Goal: Information Seeking & Learning: Find specific fact

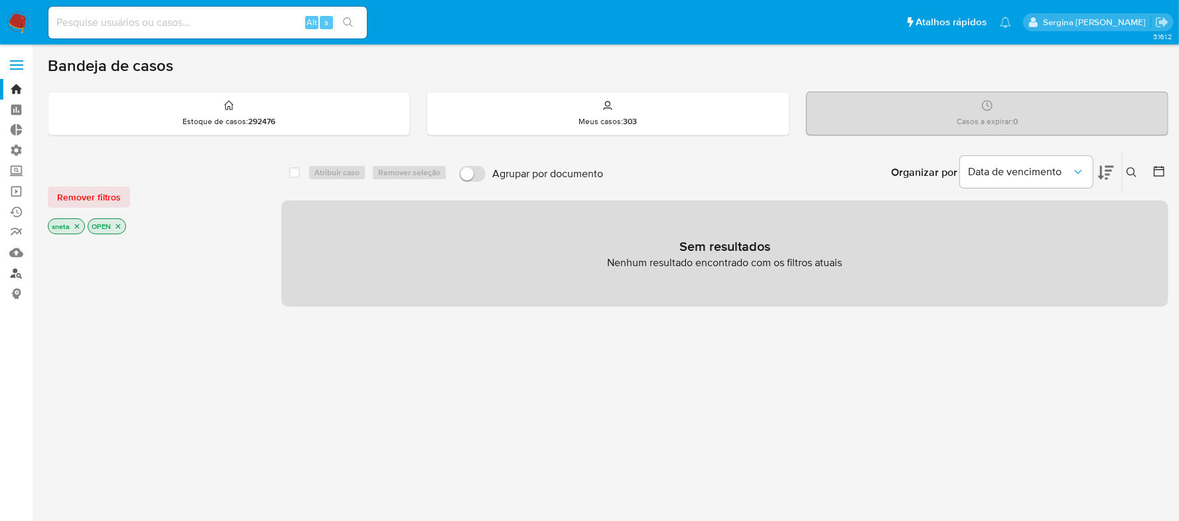
click at [14, 269] on link "Localizador de pessoas" at bounding box center [79, 273] width 158 height 21
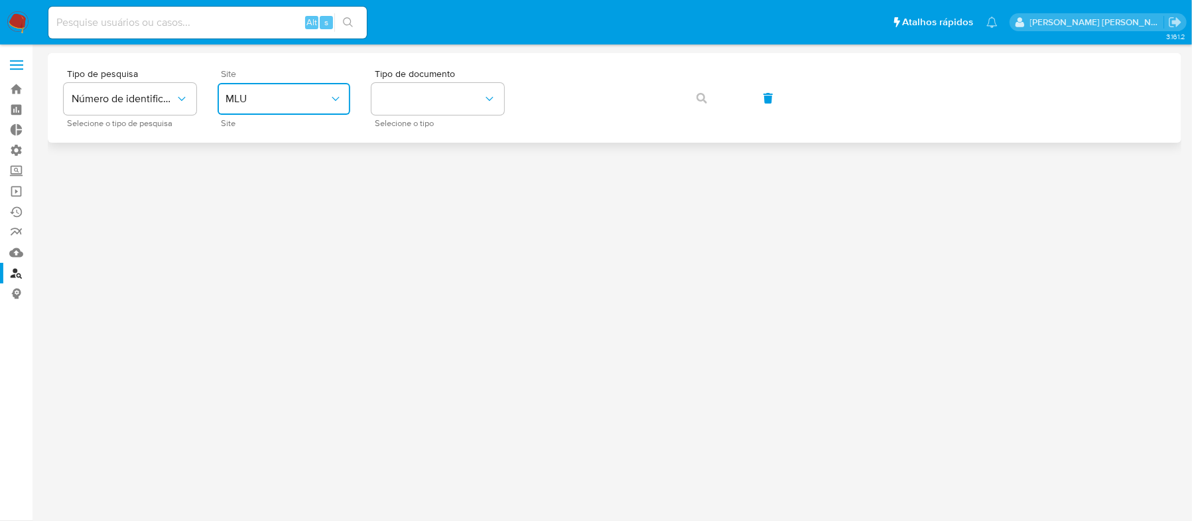
click at [272, 102] on span "MLU" at bounding box center [278, 98] width 104 height 13
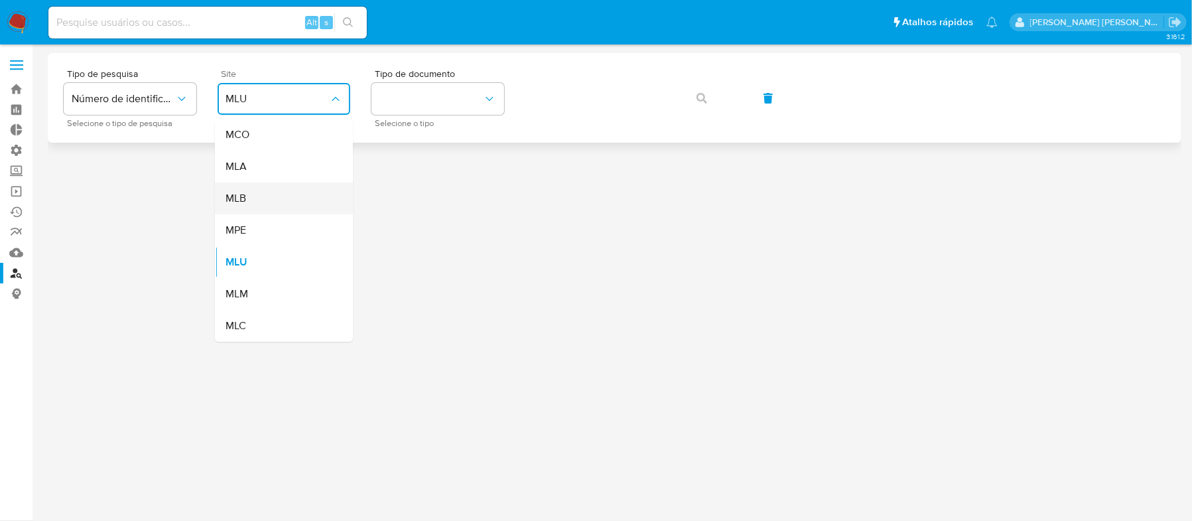
click at [269, 194] on div "MLB" at bounding box center [280, 198] width 109 height 32
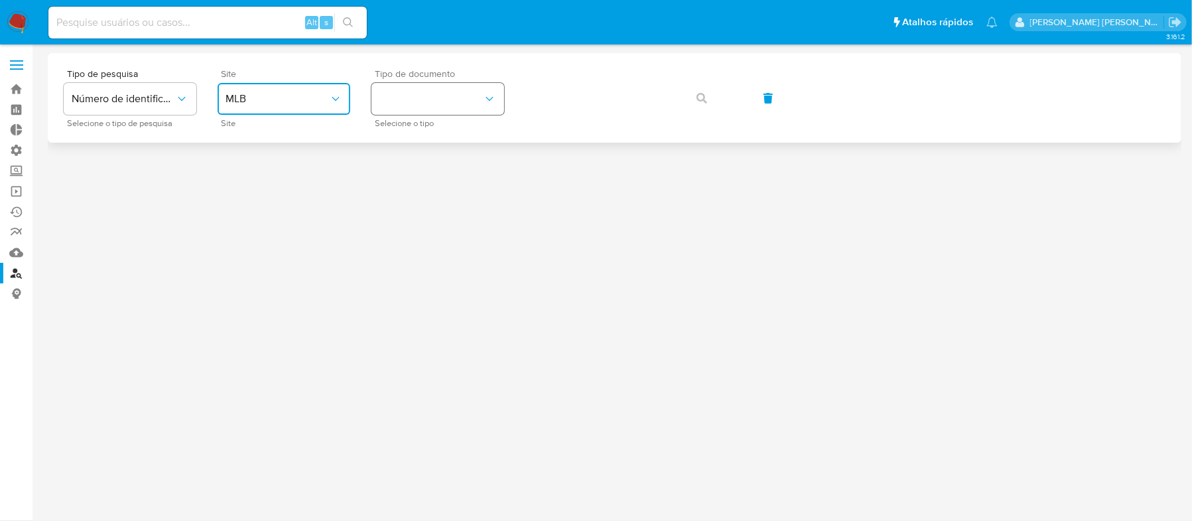
click at [402, 109] on button "identificationType" at bounding box center [438, 99] width 133 height 32
click at [403, 176] on div "CPF CPF" at bounding box center [434, 186] width 109 height 45
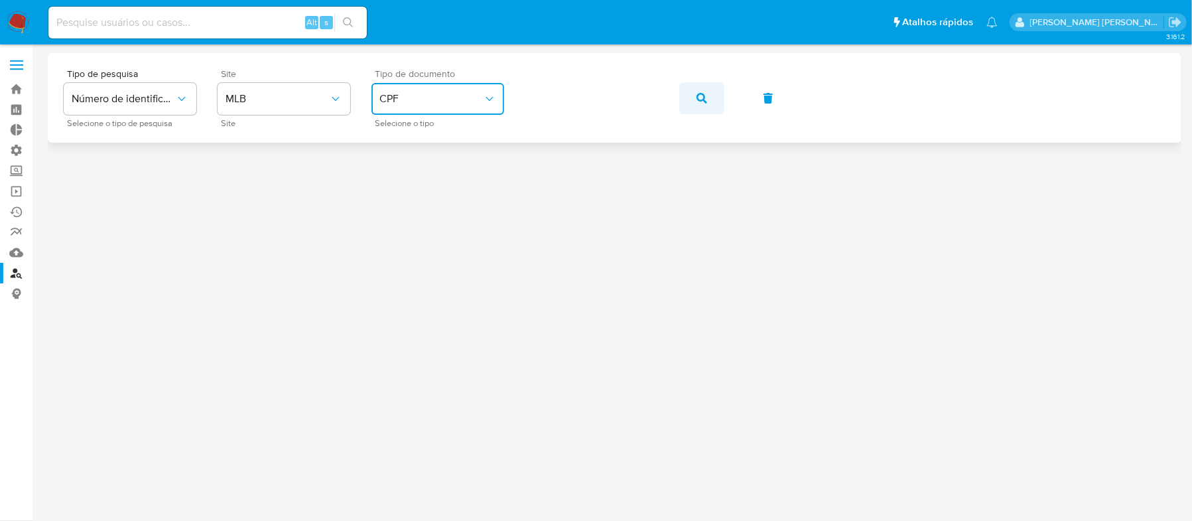
click at [699, 106] on span "button" at bounding box center [702, 98] width 11 height 29
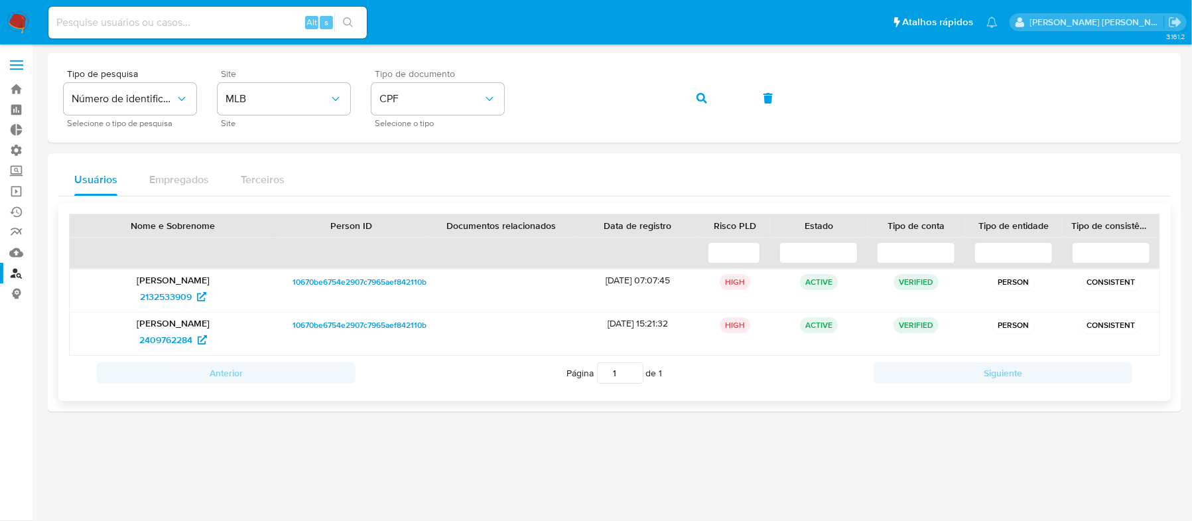
click at [356, 283] on span "10670be6754e2907c7965aef842110bf" at bounding box center [361, 282] width 137 height 16
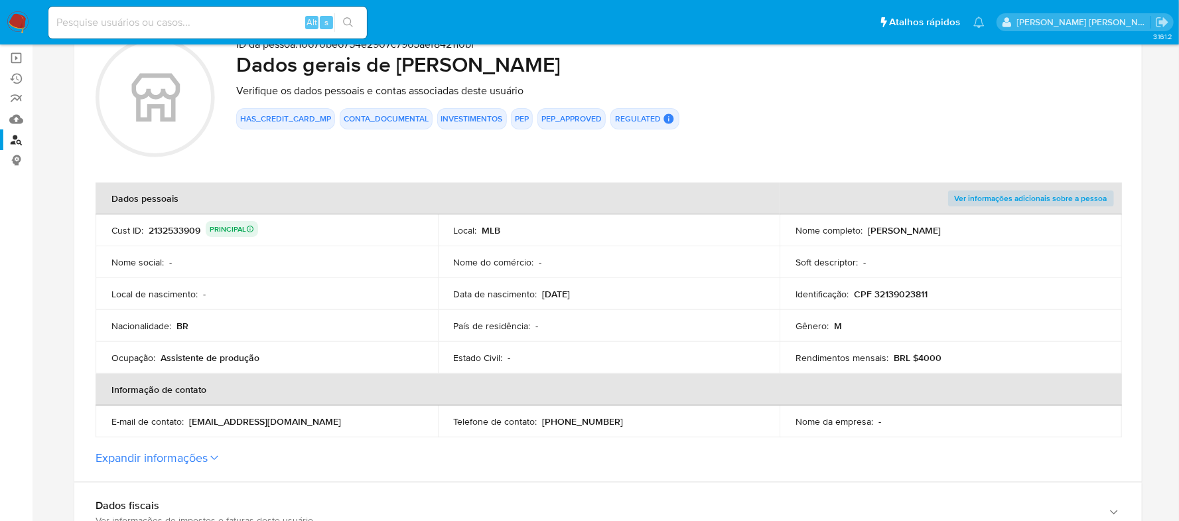
scroll to position [177, 0]
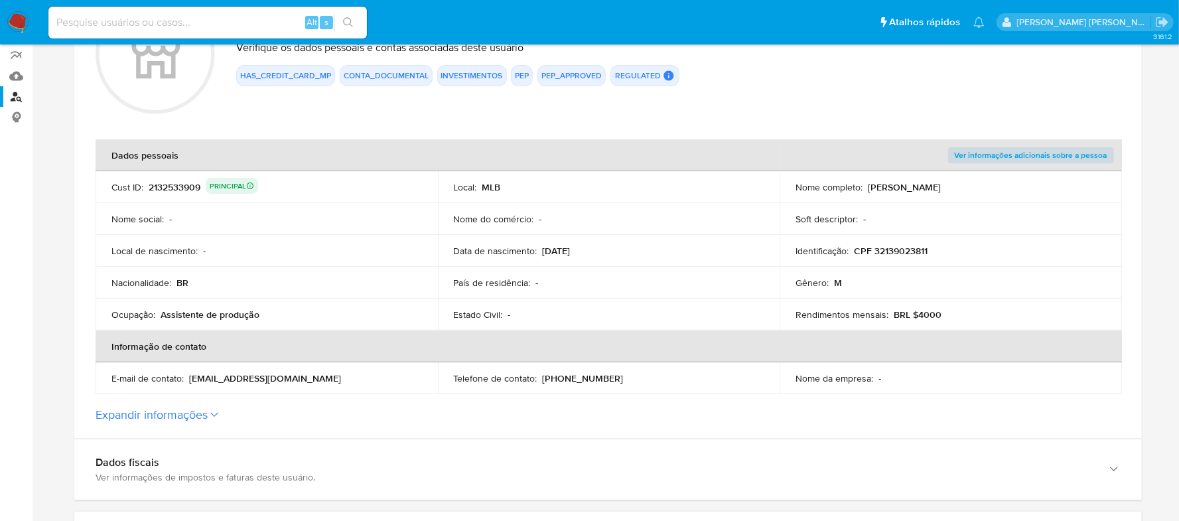
click at [200, 417] on button "Expandir informações" at bounding box center [152, 414] width 112 height 15
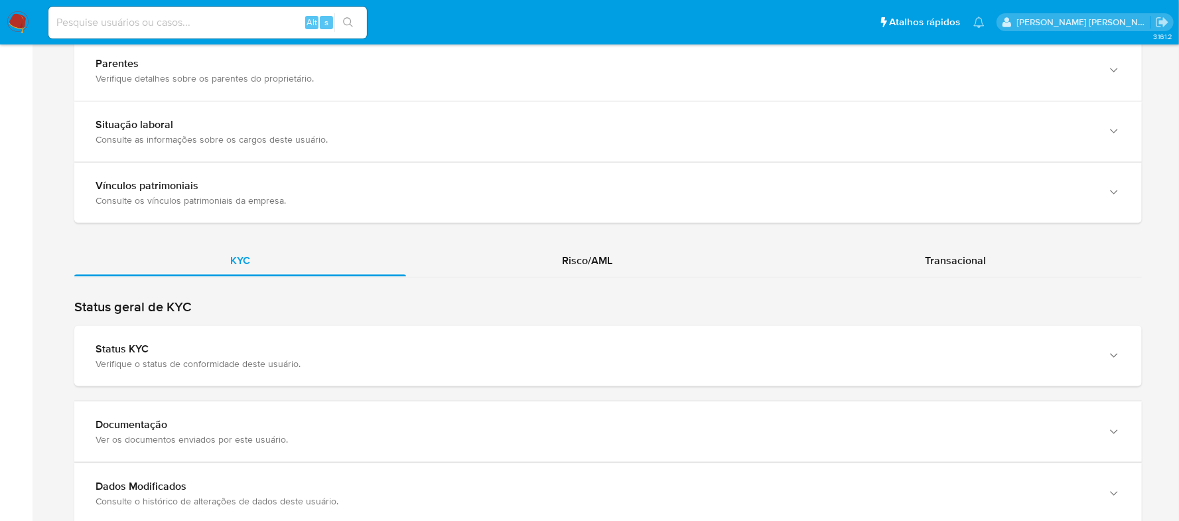
scroll to position [1238, 0]
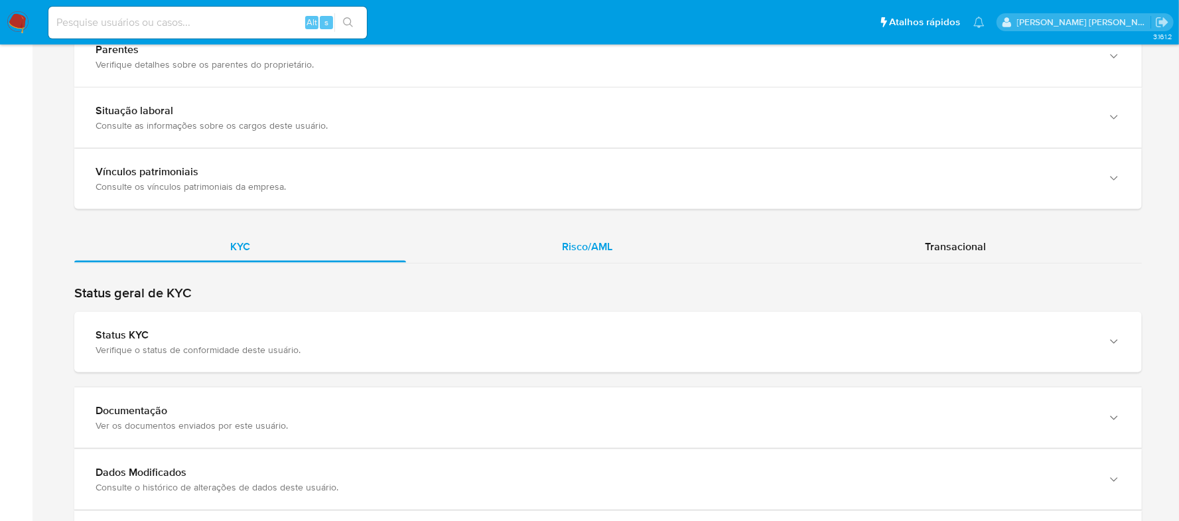
click at [609, 256] on div "Risco/AML" at bounding box center [587, 247] width 362 height 32
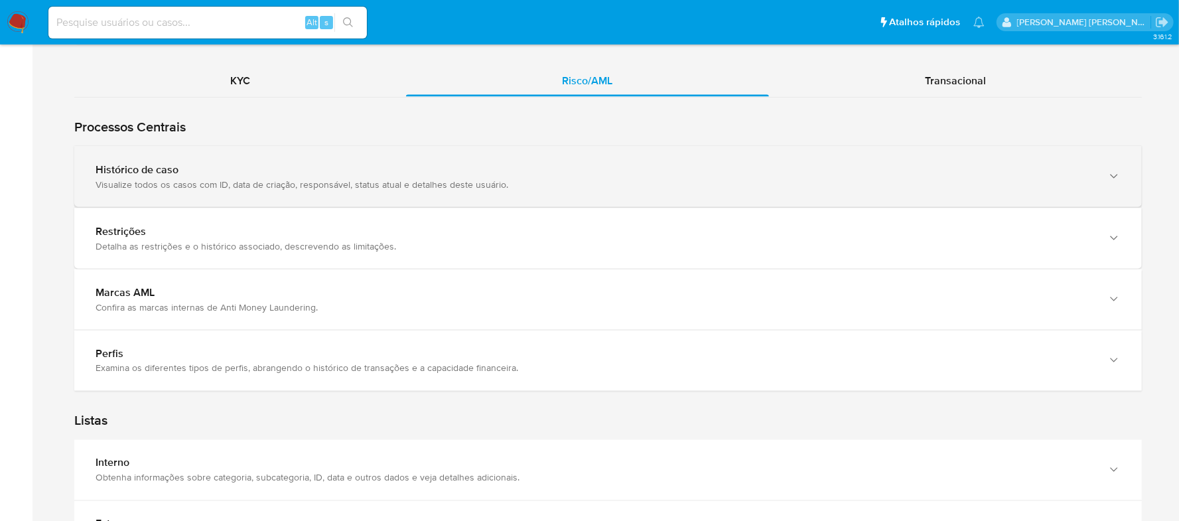
scroll to position [1327, 0]
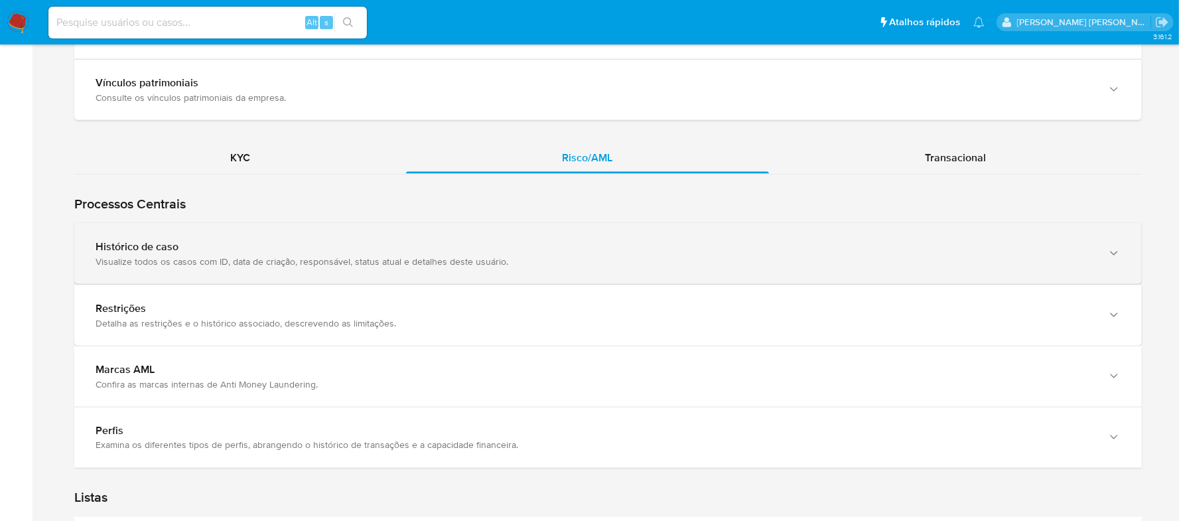
click at [337, 247] on div "Histórico de caso" at bounding box center [595, 246] width 999 height 13
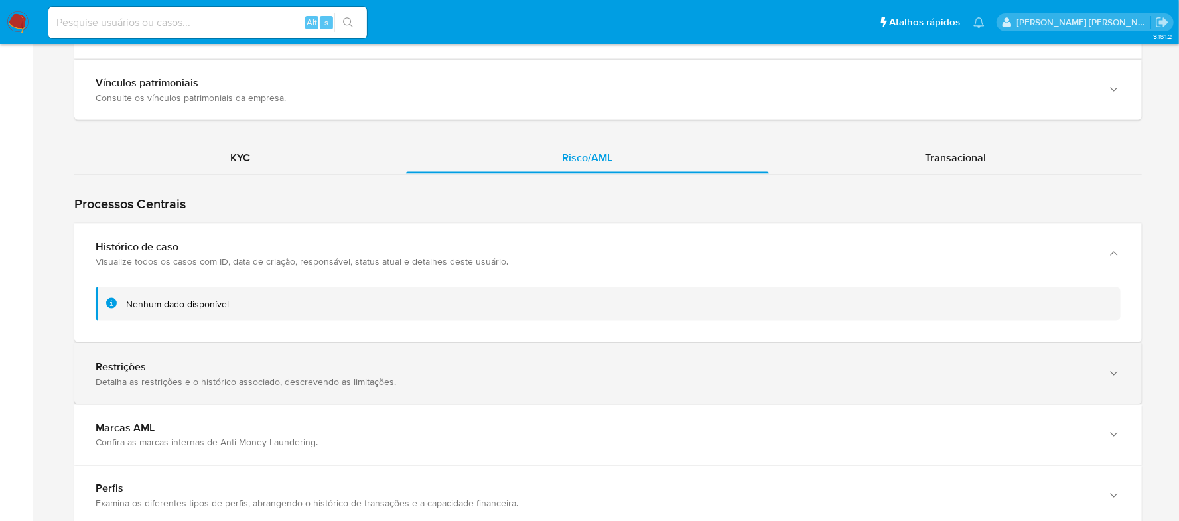
click at [370, 362] on div "Restrições Detalha as restrições e o histórico associado, descrevendo as limita…" at bounding box center [608, 374] width 1068 height 60
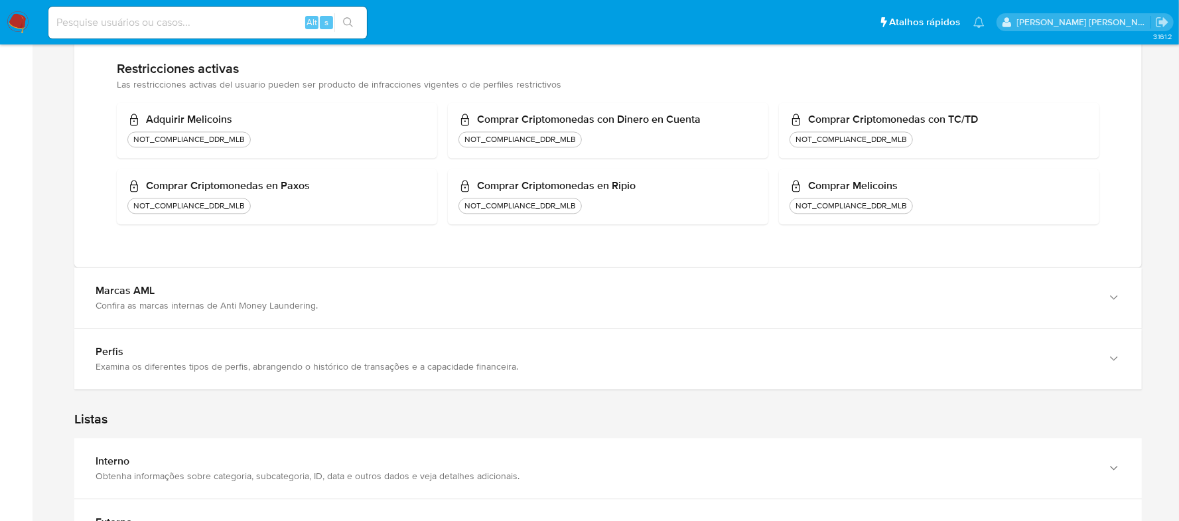
scroll to position [2035, 0]
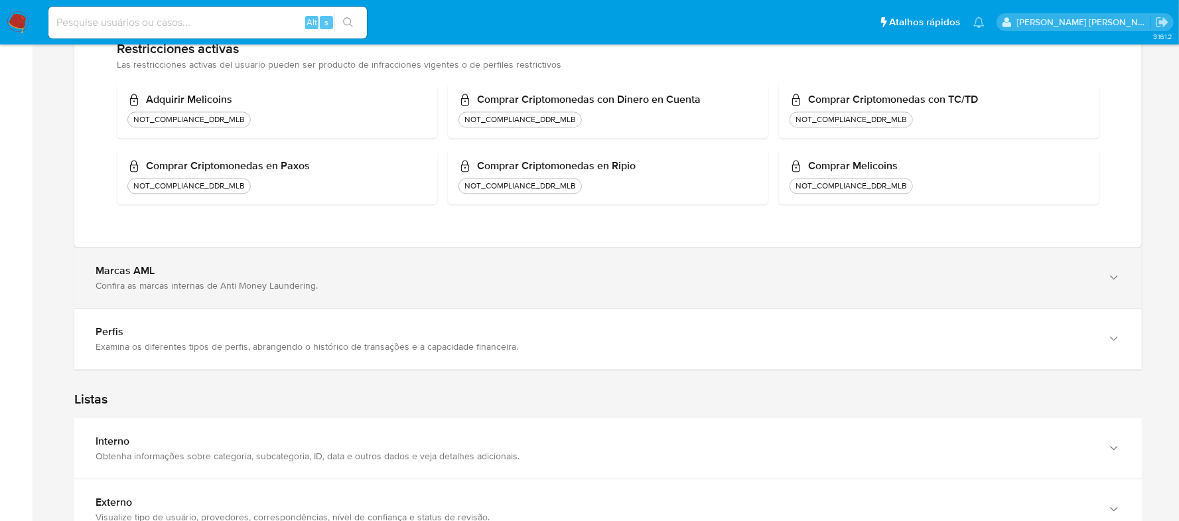
click at [292, 295] on div "Marcas AML Confira as marcas internas de Anti Money Laundering." at bounding box center [608, 278] width 1068 height 60
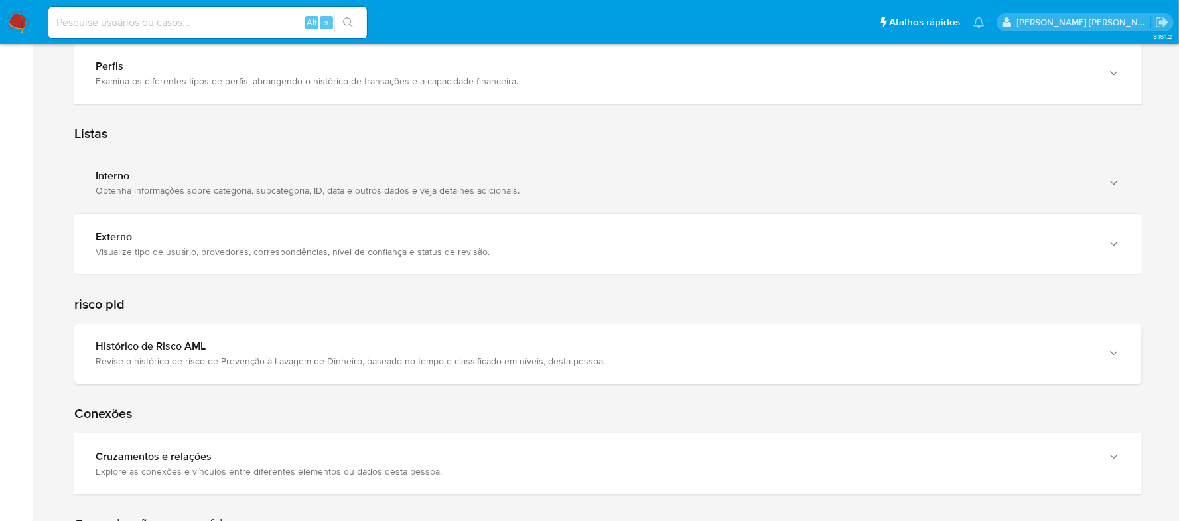
scroll to position [2743, 0]
click at [283, 196] on div "Obtenha informações sobre categoria, subcategoria, ID, data e outros dados e ve…" at bounding box center [595, 190] width 999 height 12
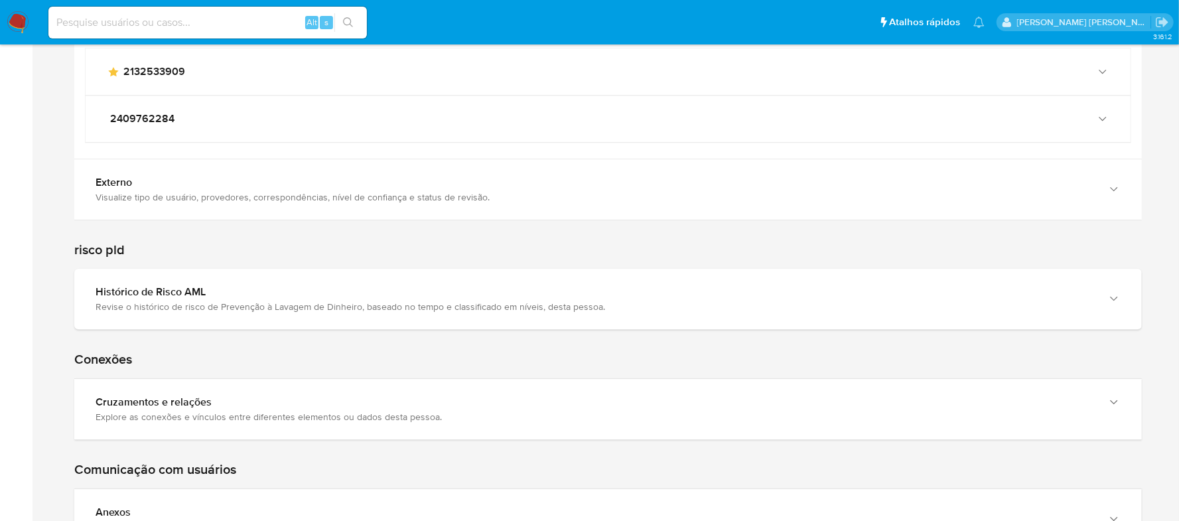
scroll to position [2920, 0]
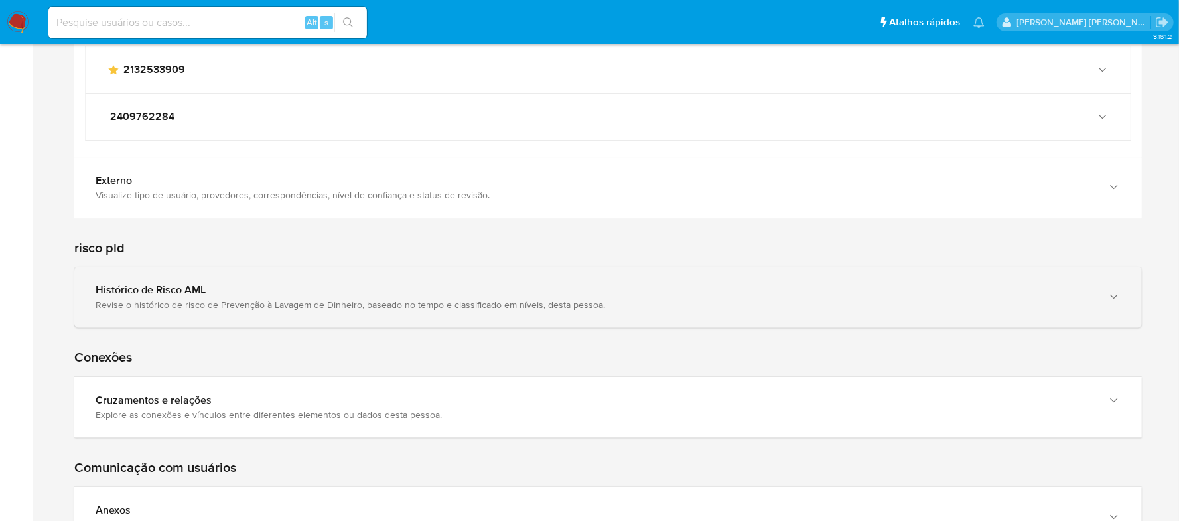
click at [253, 297] on div "Histórico de Risco AML" at bounding box center [595, 289] width 999 height 13
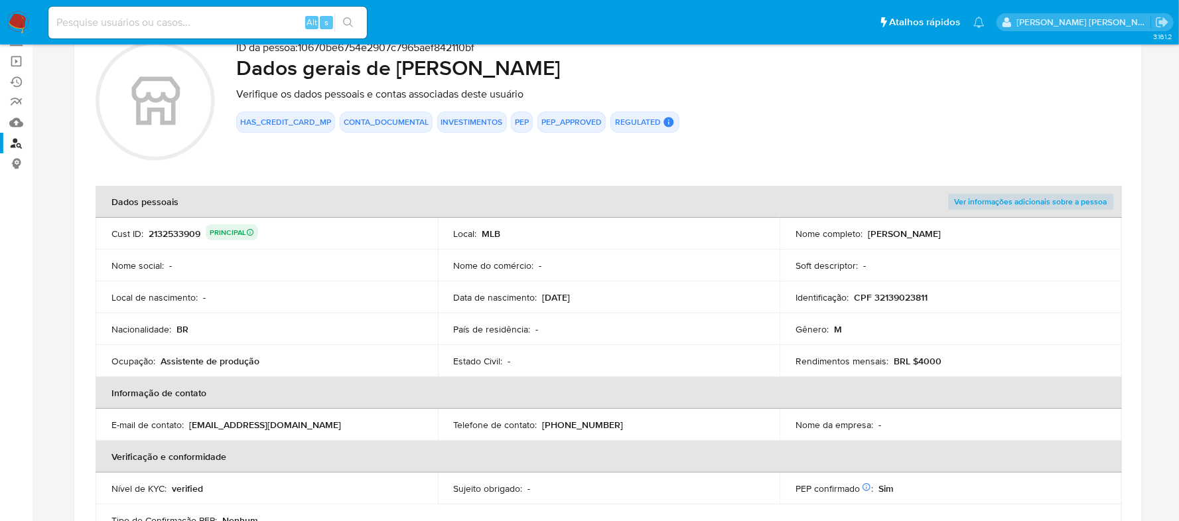
scroll to position [177, 0]
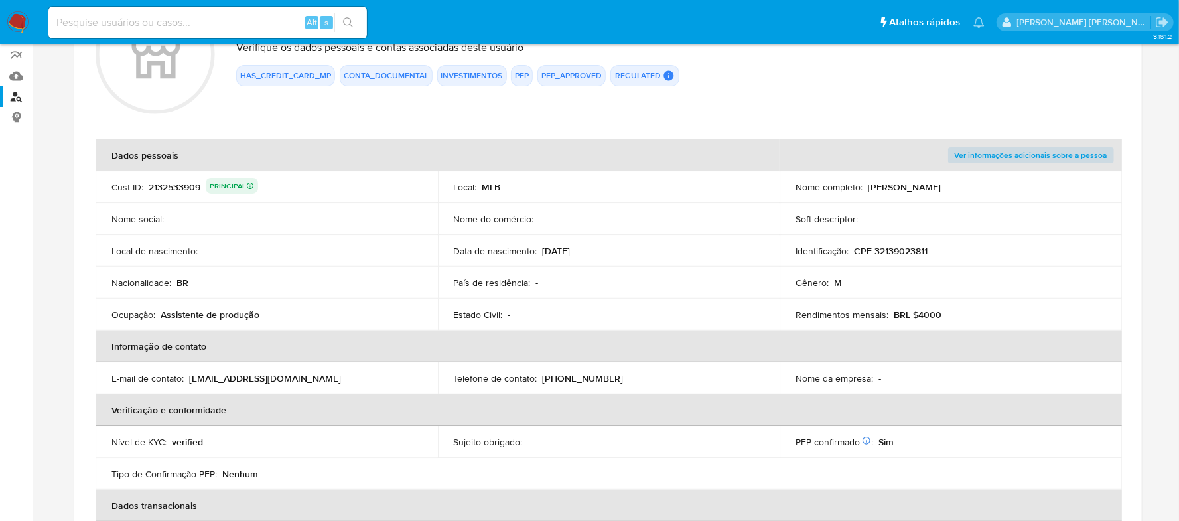
drag, startPoint x: 954, startPoint y: 188, endPoint x: 869, endPoint y: 183, distance: 85.1
click at [869, 183] on div "Nome completo : Rosenildo Miranda" at bounding box center [951, 187] width 311 height 12
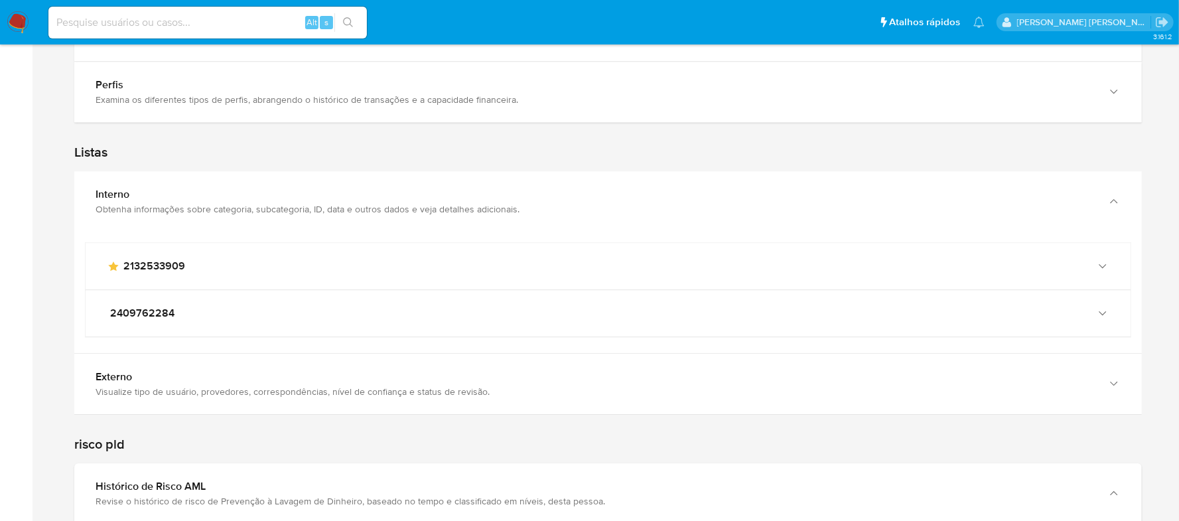
scroll to position [2743, 0]
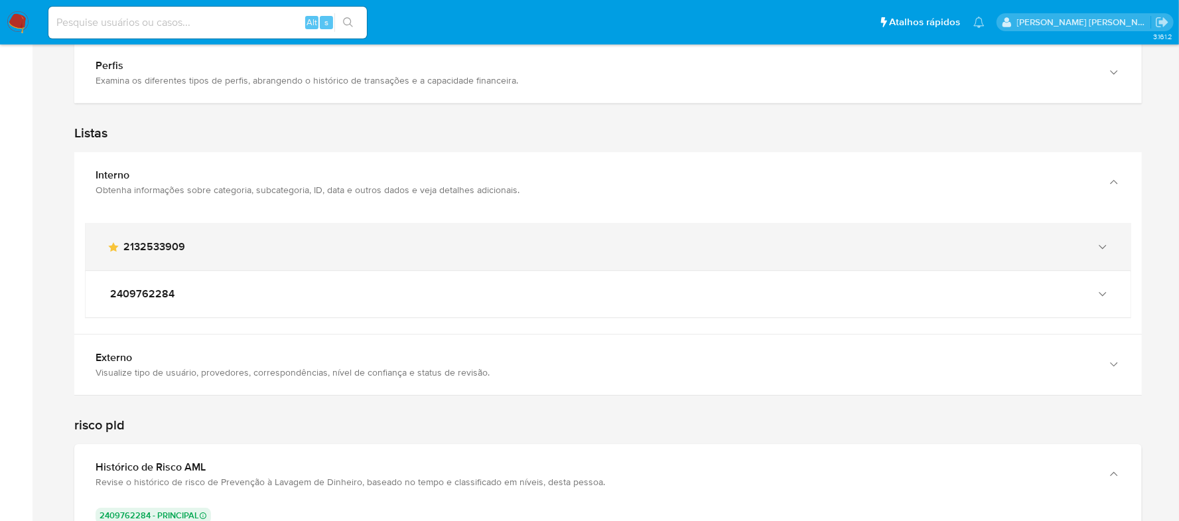
click at [1126, 239] on div "main-user-icon 2132533909" at bounding box center [608, 247] width 1045 height 46
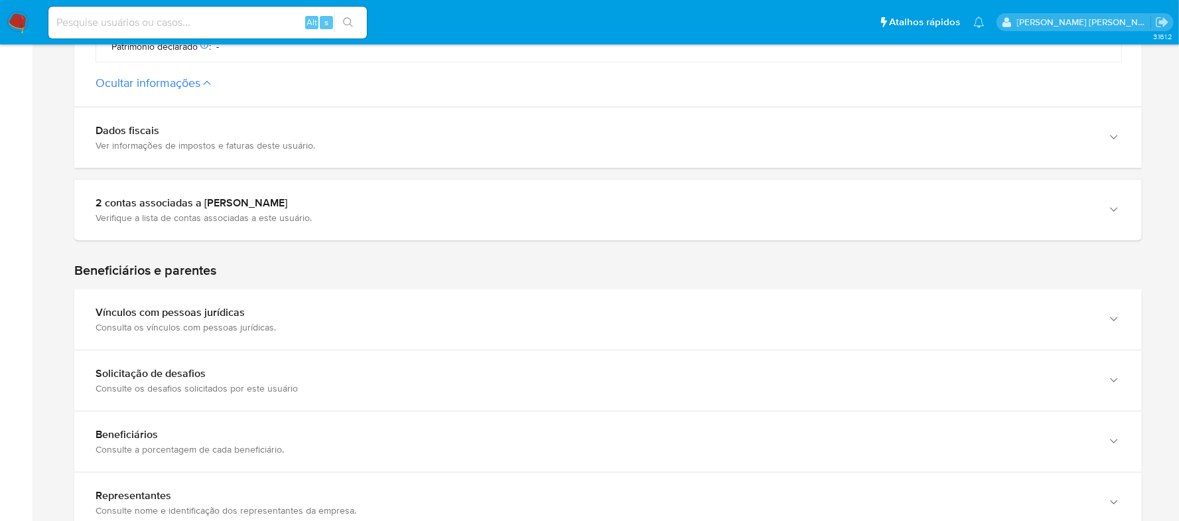
scroll to position [741, 0]
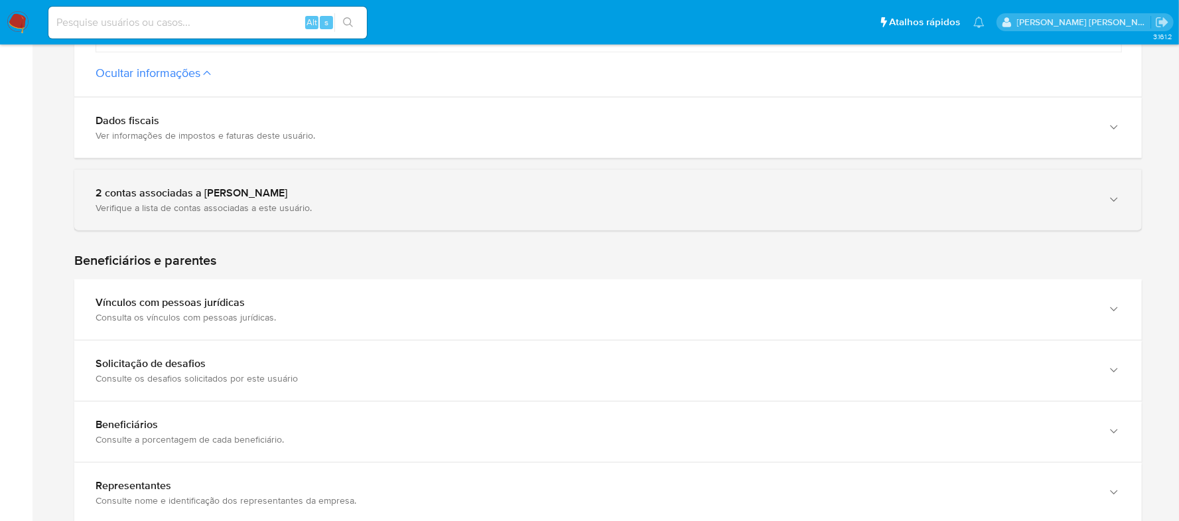
click at [1110, 198] on icon "button" at bounding box center [1114, 199] width 13 height 13
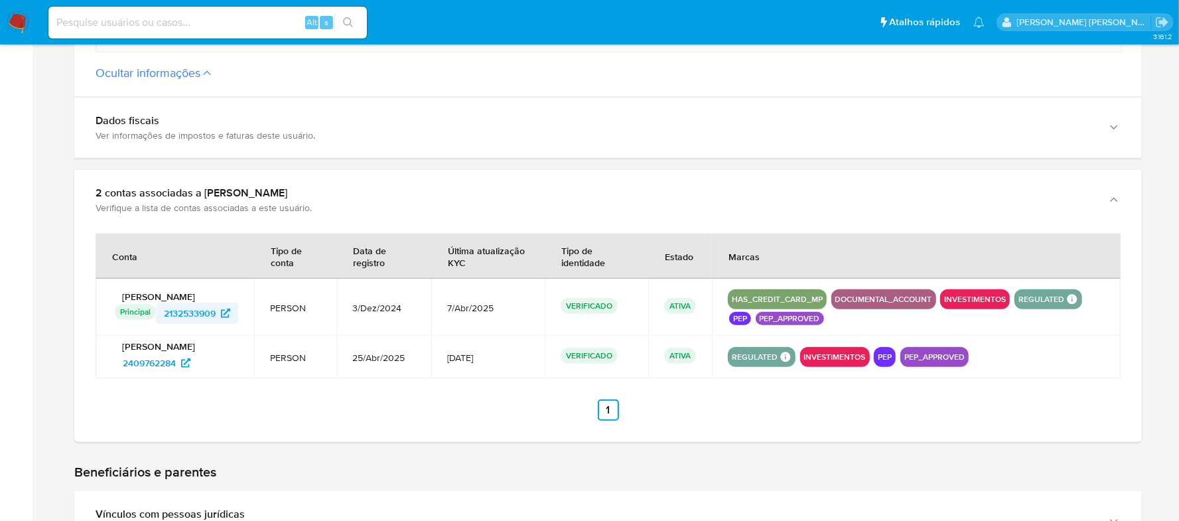
click at [194, 316] on span "2132533909" at bounding box center [190, 313] width 52 height 21
click at [206, 311] on span "2132533909" at bounding box center [190, 313] width 52 height 21
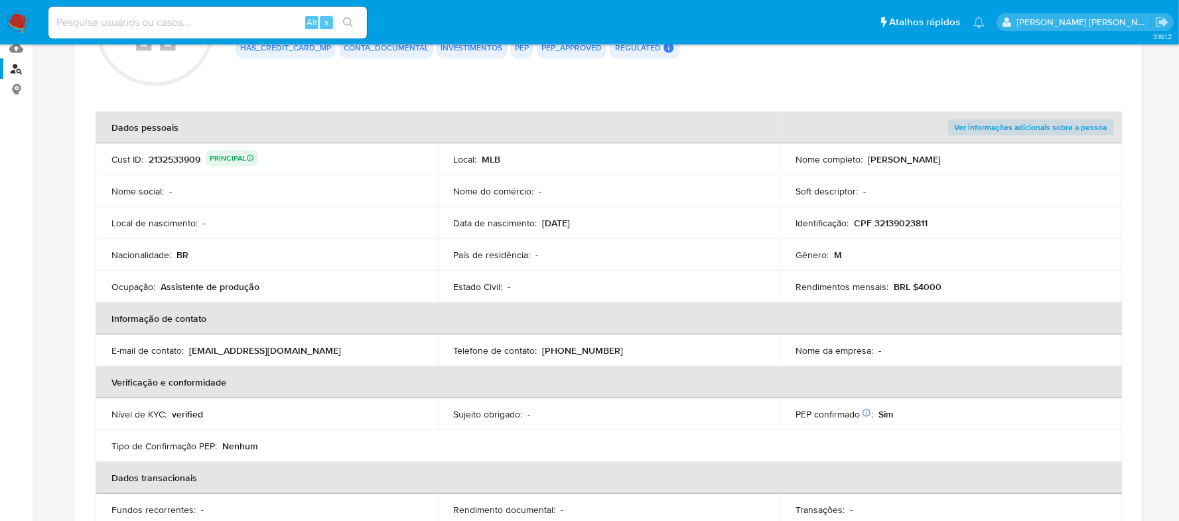
scroll to position [0, 0]
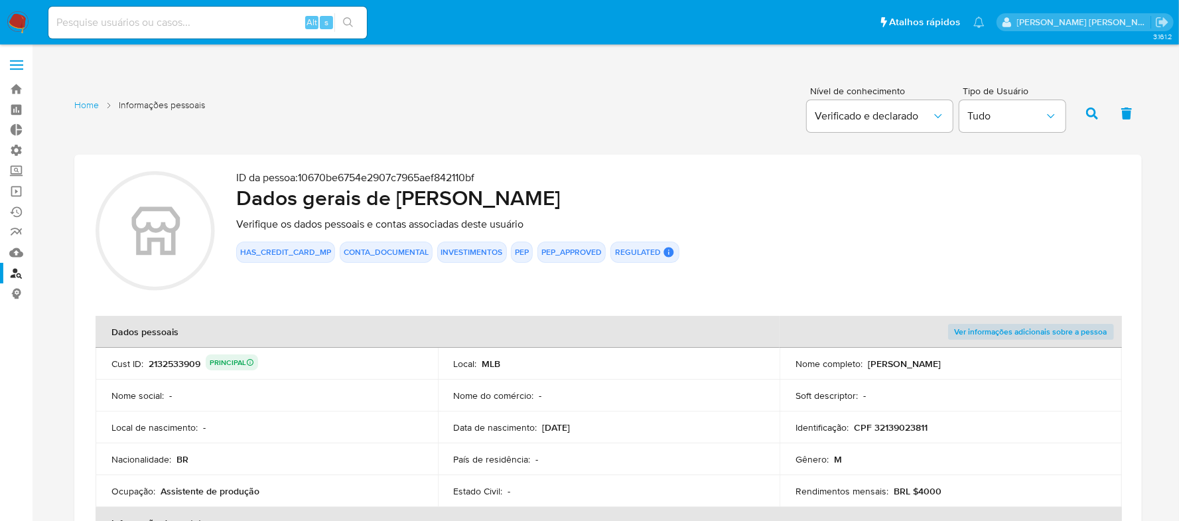
click at [142, 19] on input at bounding box center [207, 22] width 319 height 17
click at [14, 275] on link "Localizador de pessoas" at bounding box center [79, 273] width 158 height 21
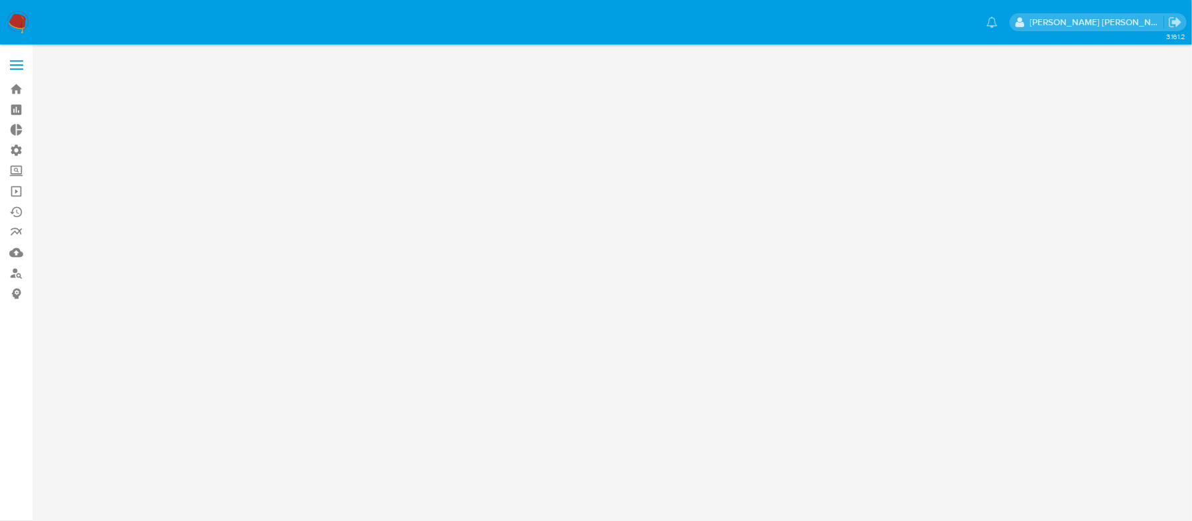
click at [409, 304] on div "3.161.2" at bounding box center [615, 282] width 1134 height 459
click at [630, 251] on div "3.161.2" at bounding box center [615, 282] width 1134 height 459
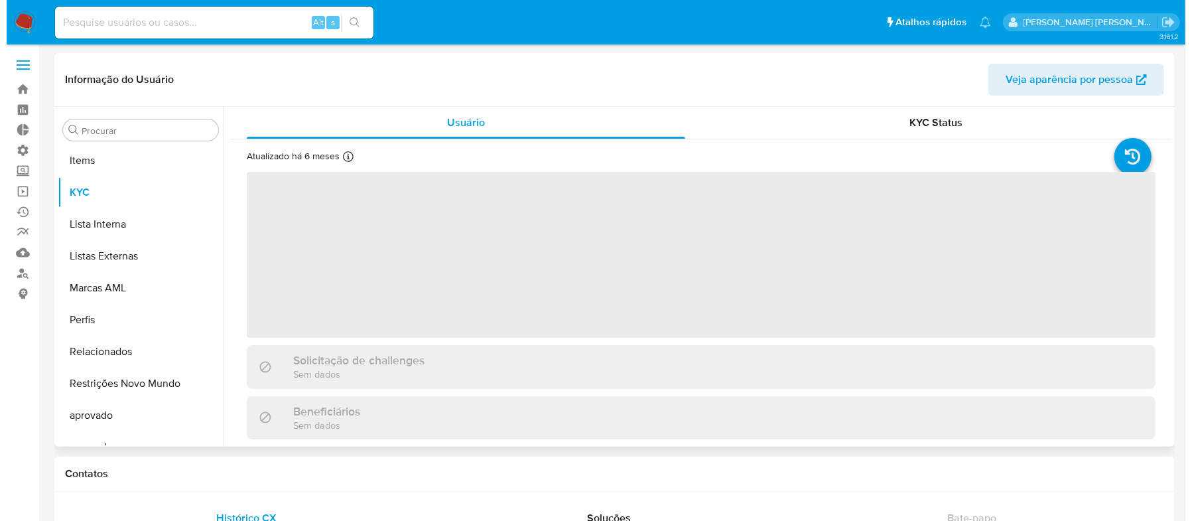
scroll to position [687, 0]
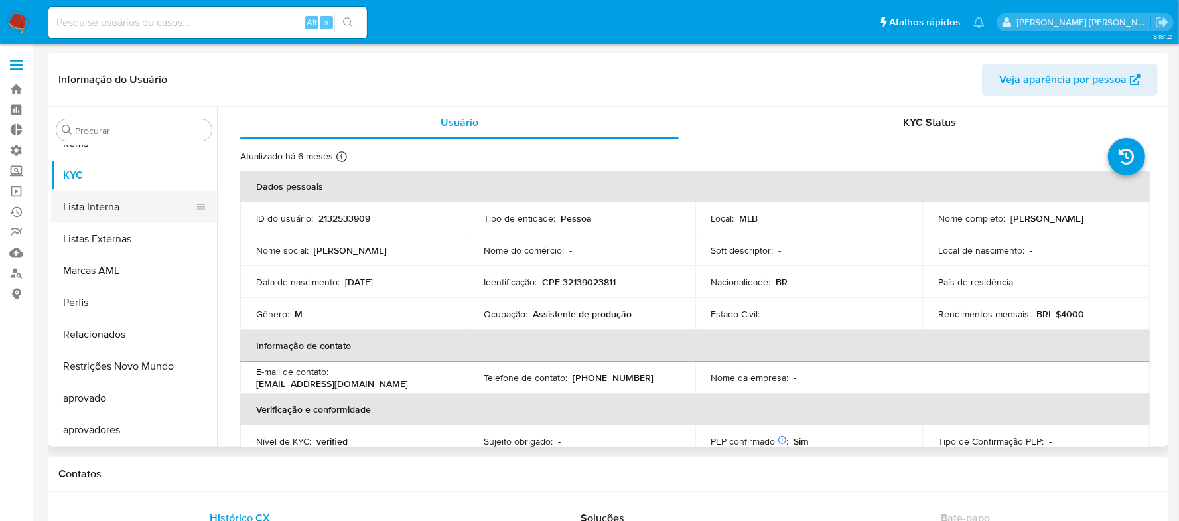
click at [125, 212] on button "Lista Interna" at bounding box center [128, 207] width 155 height 32
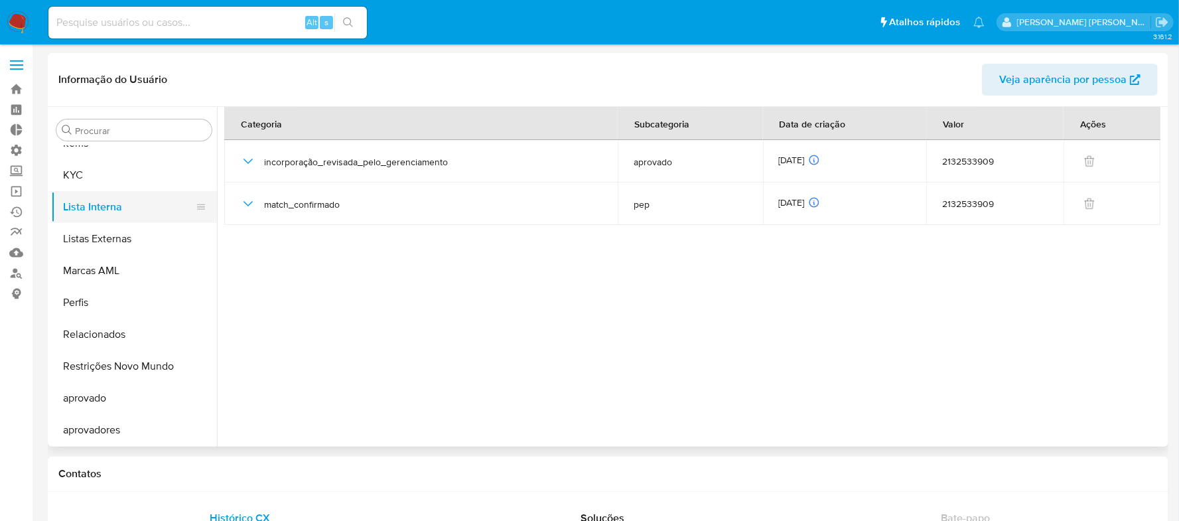
select select "10"
click at [102, 245] on button "Listas Externas" at bounding box center [128, 239] width 155 height 32
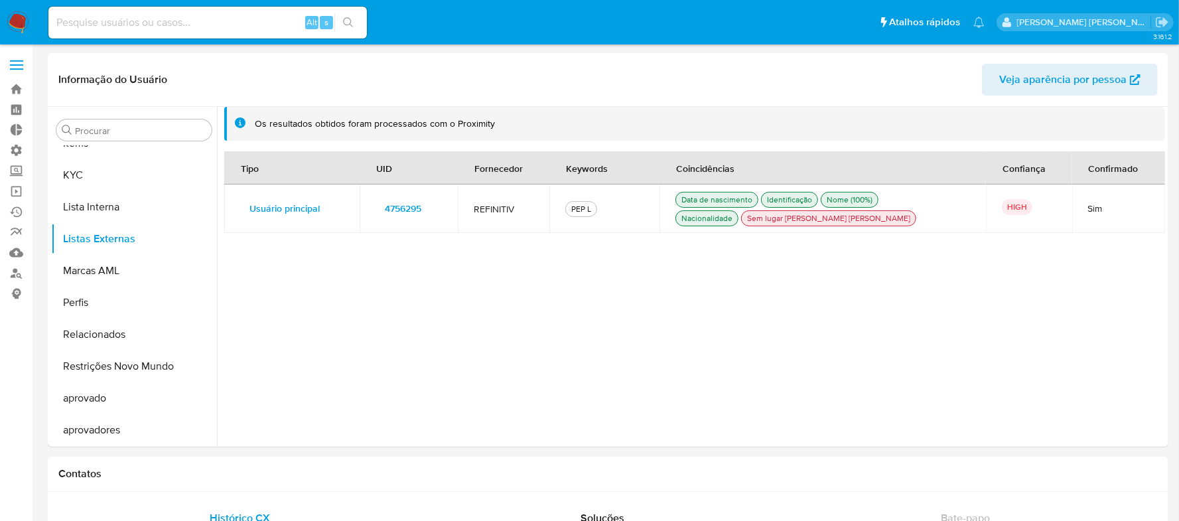
click at [395, 208] on span "4756295" at bounding box center [403, 208] width 36 height 19
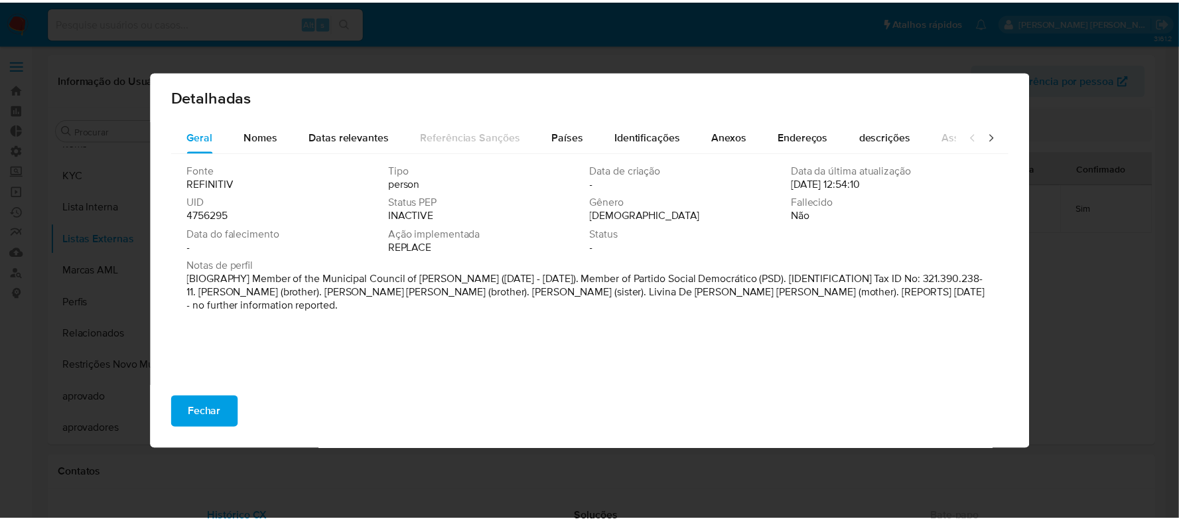
scroll to position [13, 0]
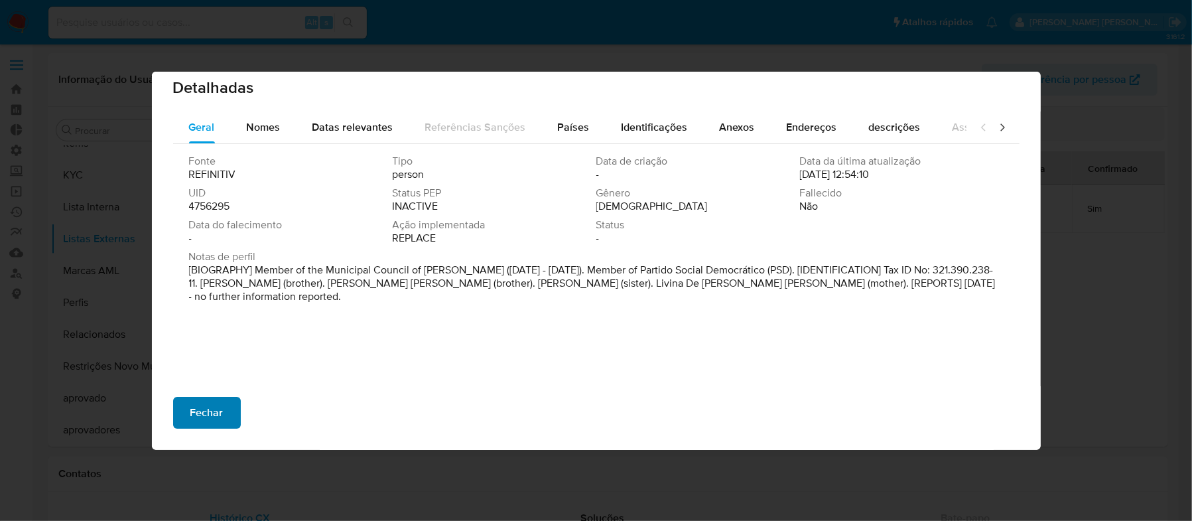
click at [196, 405] on span "Fechar" at bounding box center [206, 412] width 33 height 29
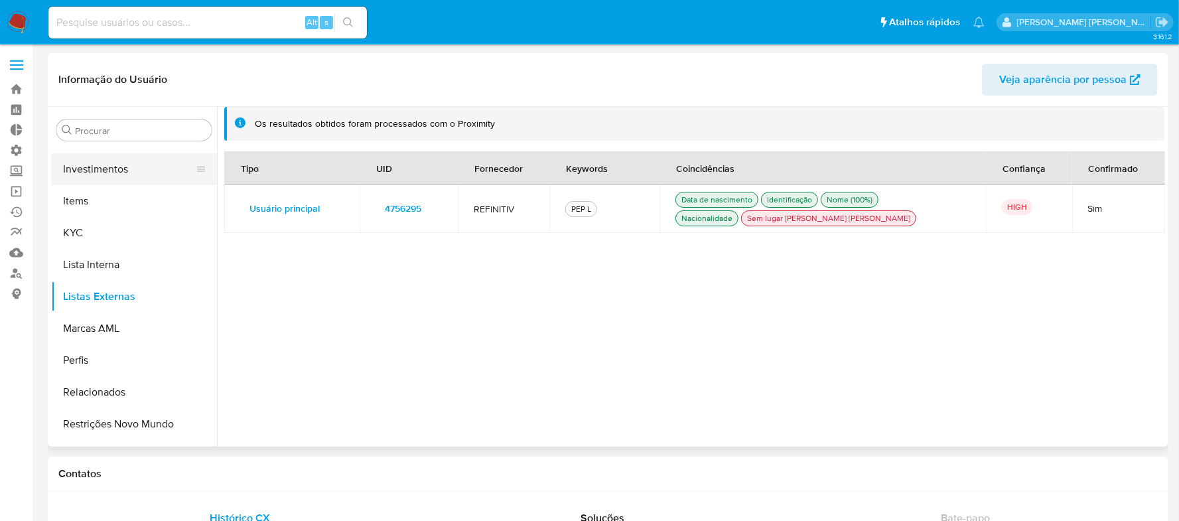
scroll to position [599, 0]
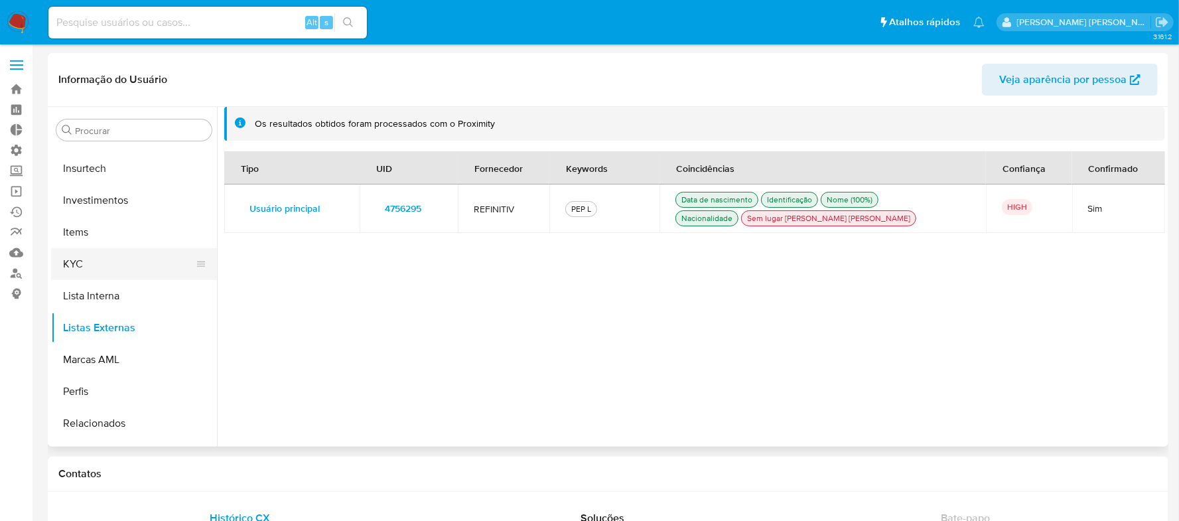
click at [75, 255] on button "KYC" at bounding box center [128, 264] width 155 height 32
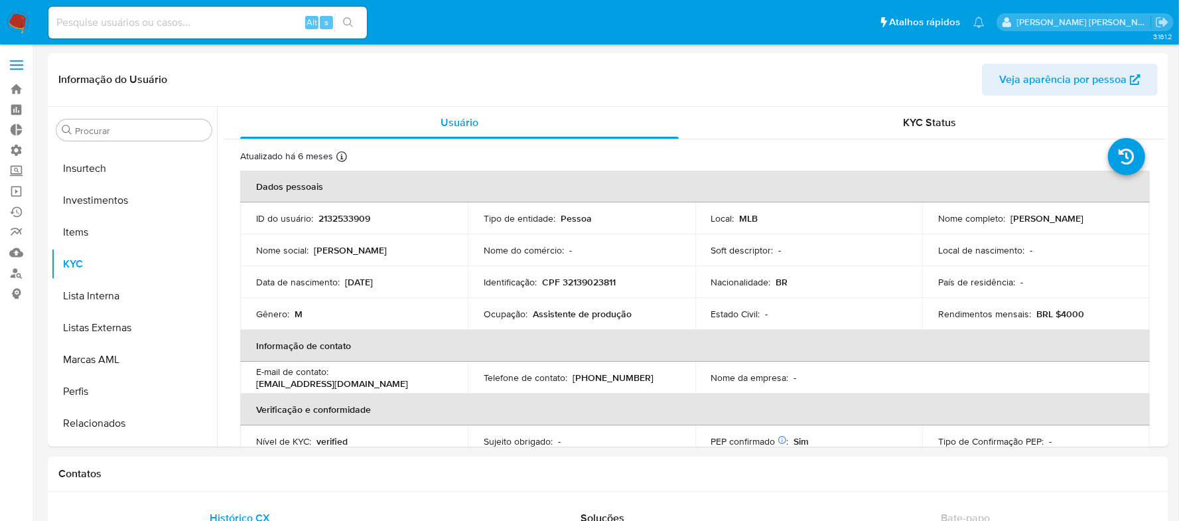
drag, startPoint x: 1090, startPoint y: 215, endPoint x: 1009, endPoint y: 216, distance: 81.0
click at [1009, 216] on div "Nome completo : Rosenildo Miranda" at bounding box center [1036, 218] width 196 height 12
copy p "Rosenildo Miranda"
click at [127, 322] on button "Listas Externas" at bounding box center [128, 328] width 155 height 32
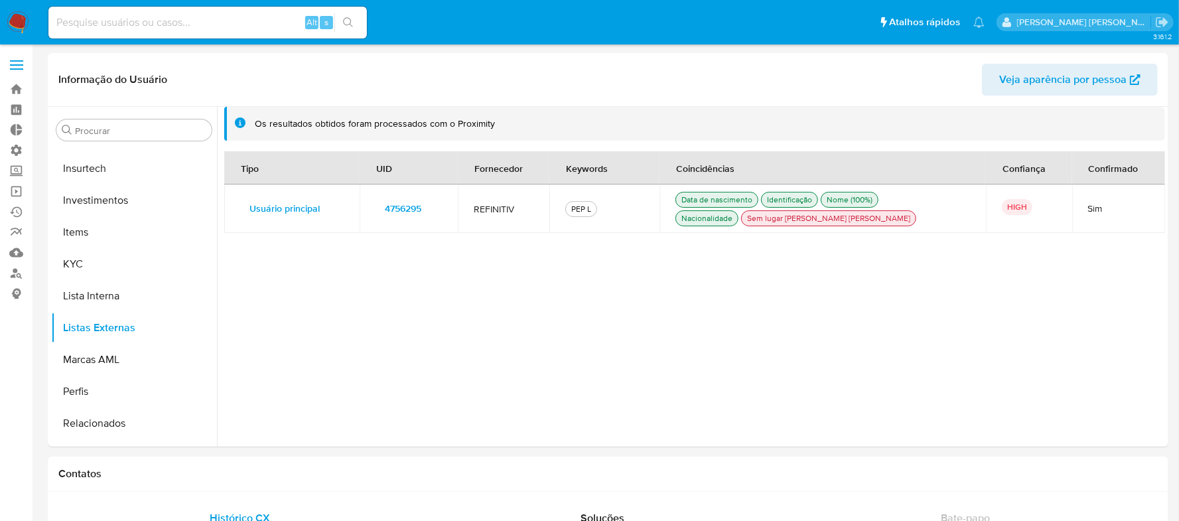
click at [409, 203] on span "4756295" at bounding box center [403, 208] width 36 height 19
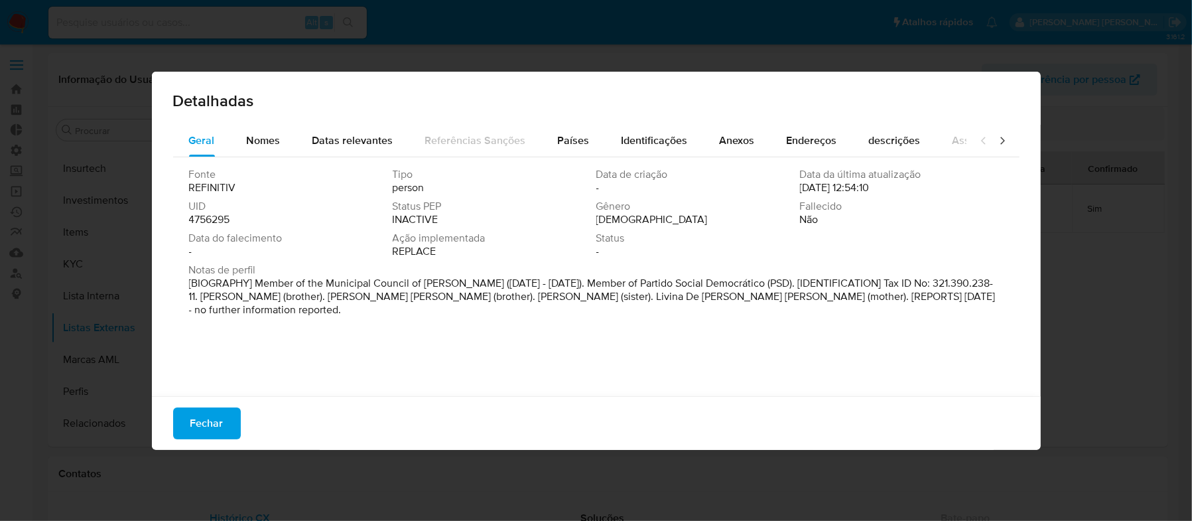
click at [199, 426] on span "Fechar" at bounding box center [206, 423] width 33 height 29
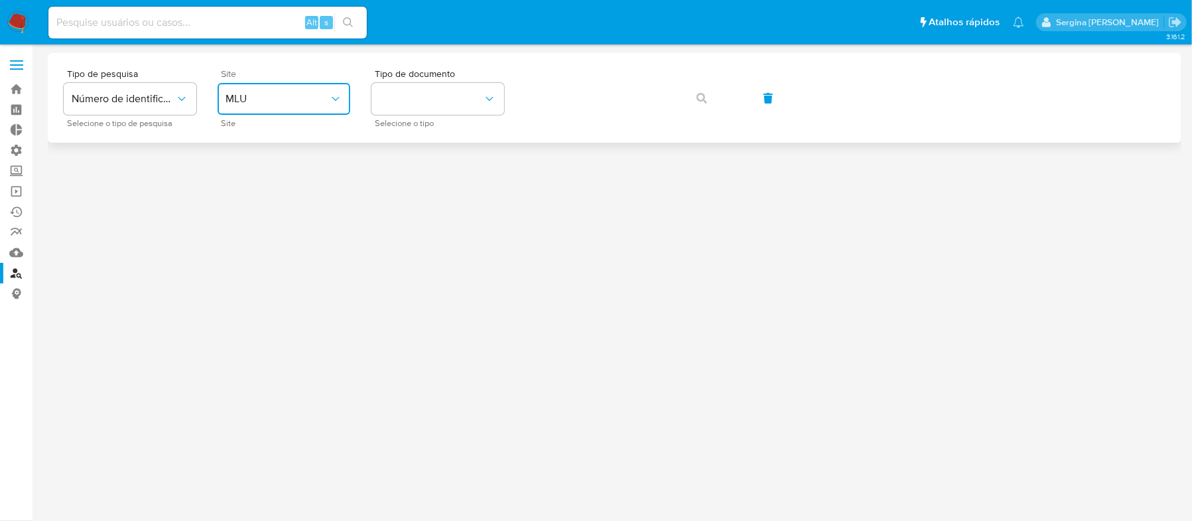
click at [248, 106] on button "MLU" at bounding box center [284, 99] width 133 height 32
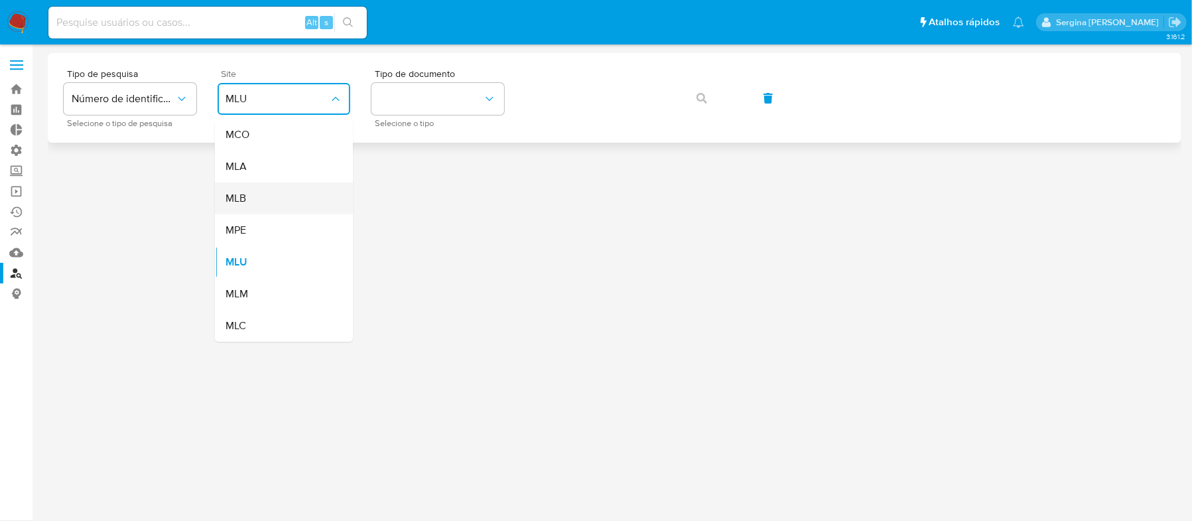
click at [260, 205] on div "MLB" at bounding box center [280, 198] width 109 height 32
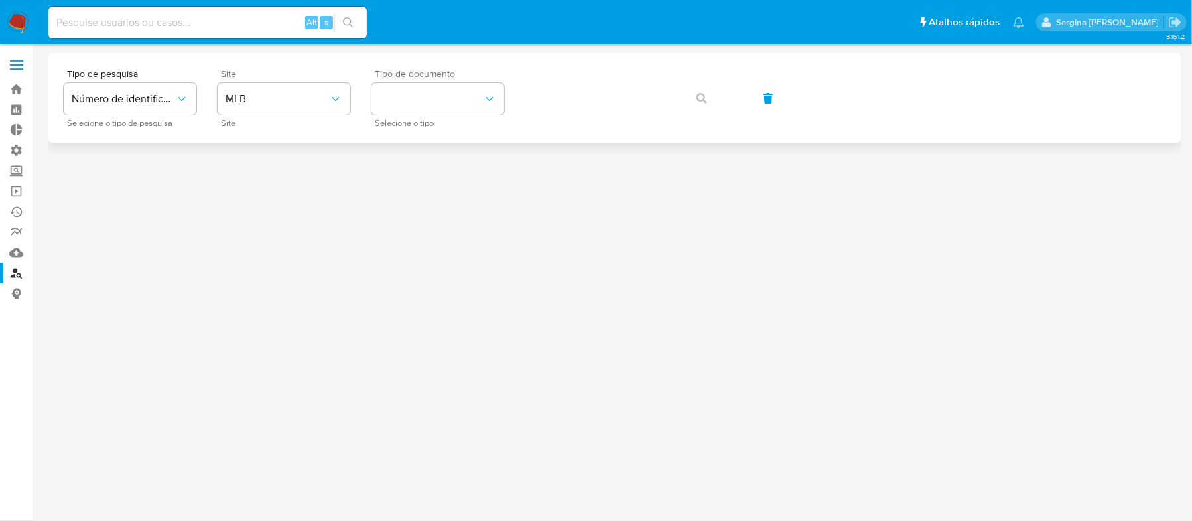
click at [399, 120] on span "Selecione o tipo" at bounding box center [441, 123] width 133 height 7
click at [401, 107] on button "identificationType" at bounding box center [438, 99] width 133 height 32
click at [415, 169] on div "CPF CPF" at bounding box center [434, 186] width 109 height 45
click at [695, 97] on button "button" at bounding box center [702, 98] width 45 height 32
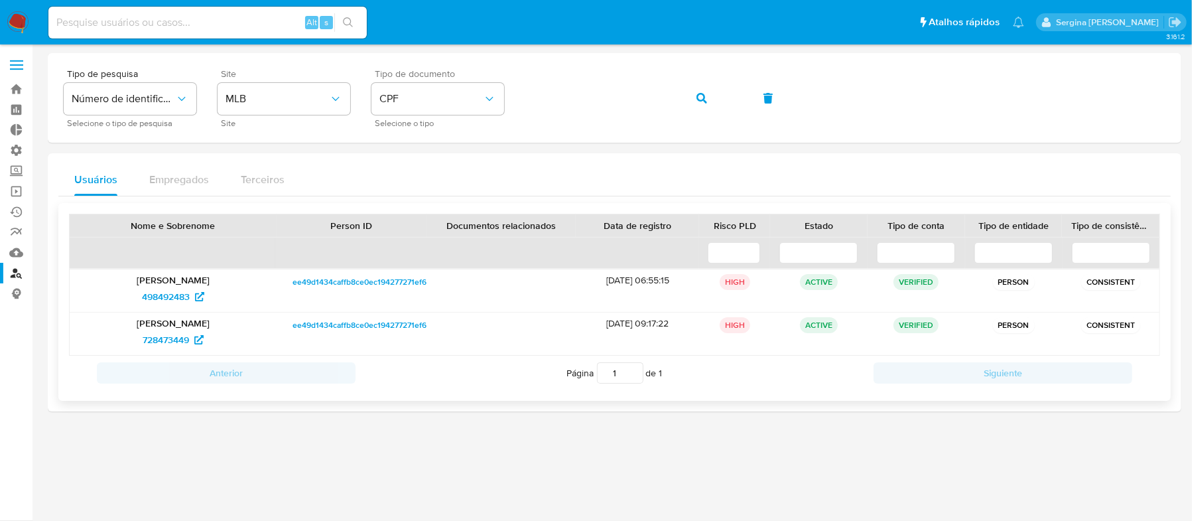
click at [327, 289] on span "ee49d1434caffb8ce0ec194277271ef6" at bounding box center [360, 282] width 134 height 16
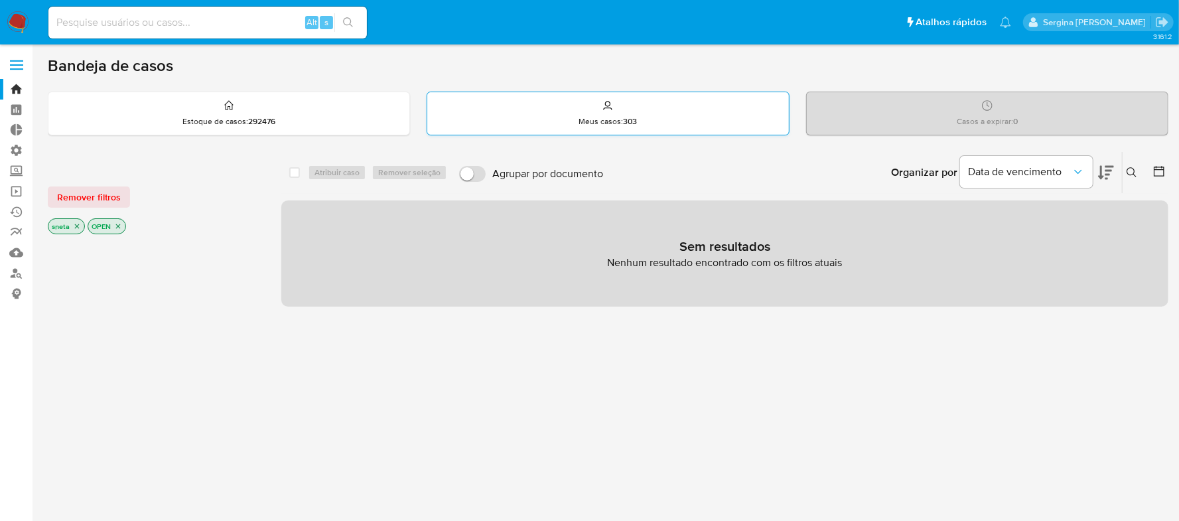
click at [608, 115] on div "Meus casos : 303" at bounding box center [607, 113] width 361 height 42
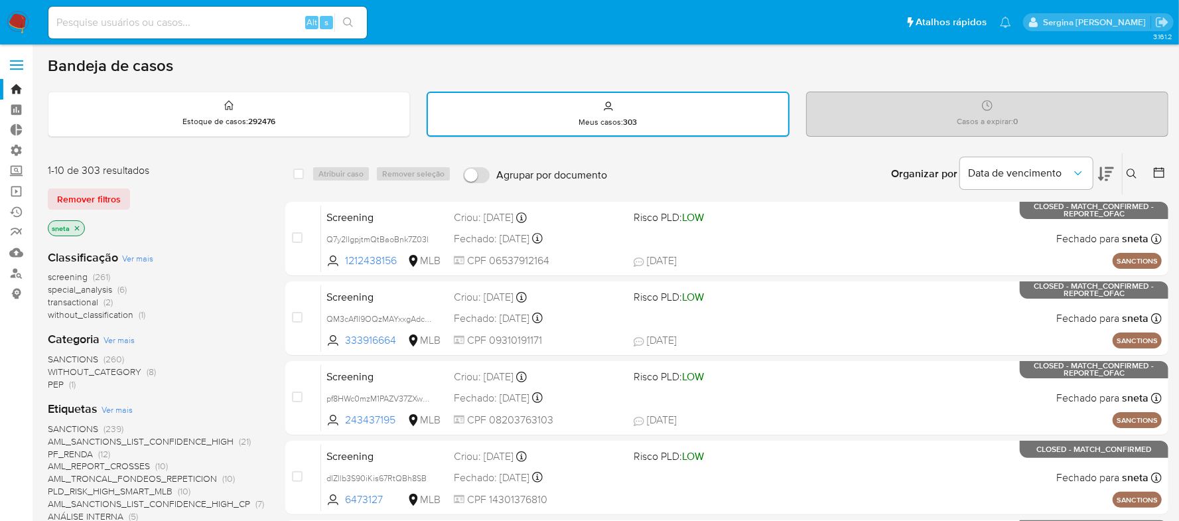
click at [1005, 116] on p "Casos a expirar : 0" at bounding box center [987, 121] width 61 height 11
click at [207, 126] on p "Estoque de casos : 292476" at bounding box center [228, 121] width 93 height 11
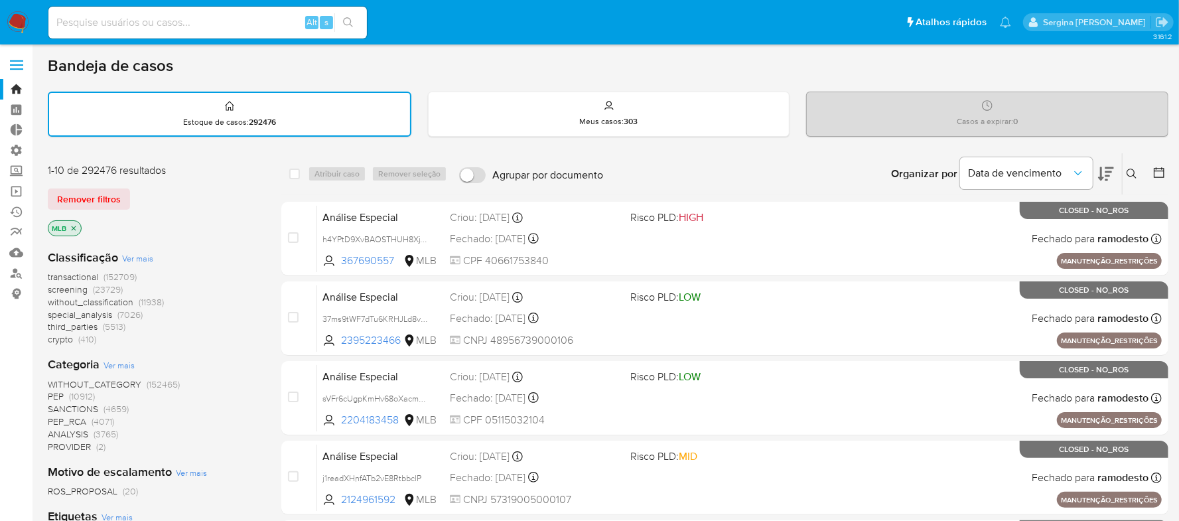
click at [1104, 169] on icon at bounding box center [1106, 174] width 16 height 16
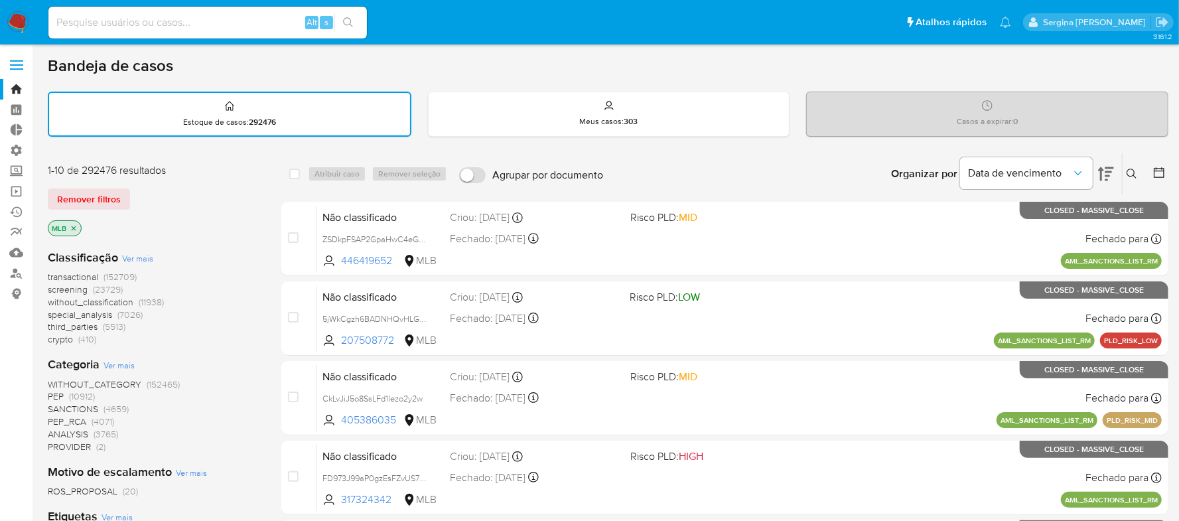
click at [83, 272] on span "transactional" at bounding box center [73, 276] width 50 height 13
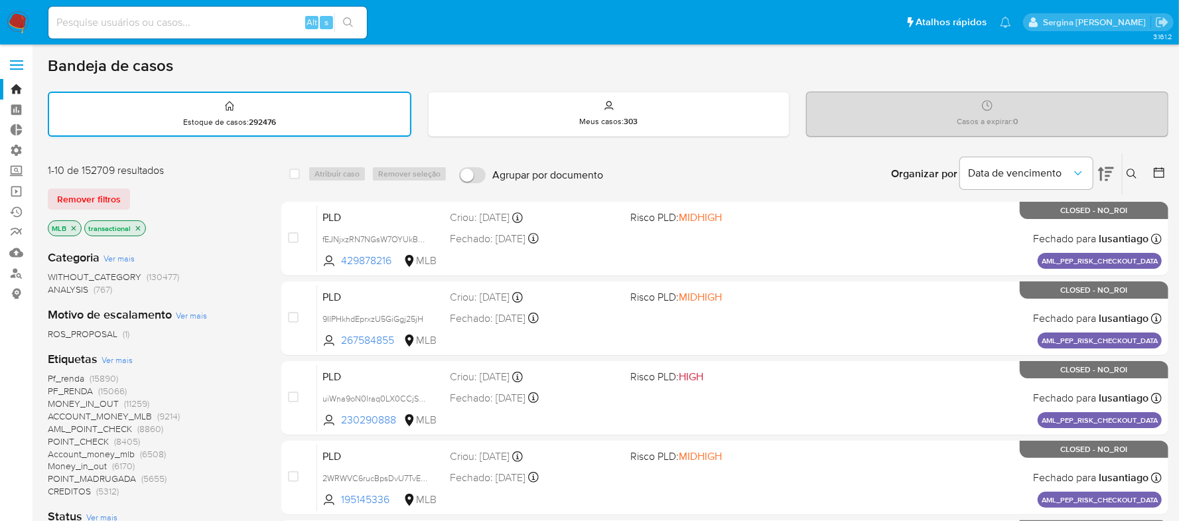
click at [251, 116] on strong "292476" at bounding box center [262, 122] width 27 height 12
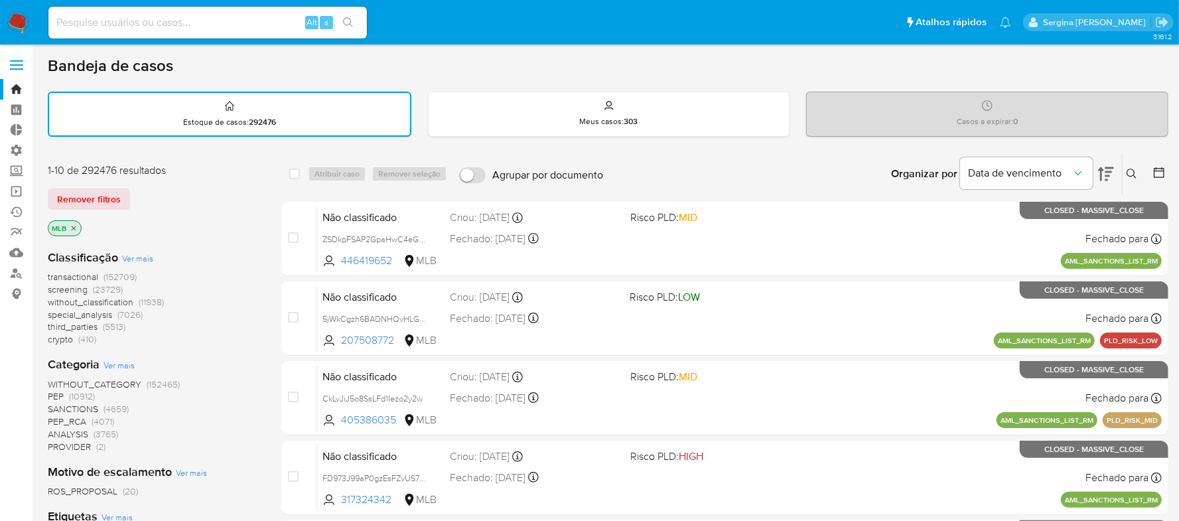
click at [1107, 171] on icon at bounding box center [1106, 174] width 16 height 14
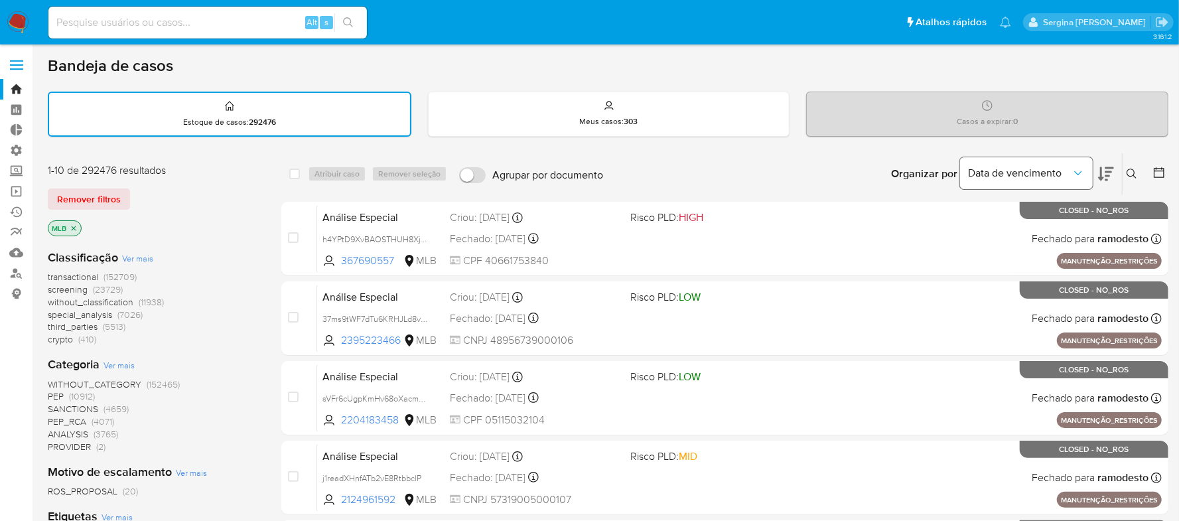
click at [1001, 171] on span "Data de vencimento" at bounding box center [1020, 173] width 104 height 13
click at [1102, 175] on icon at bounding box center [1106, 174] width 16 height 16
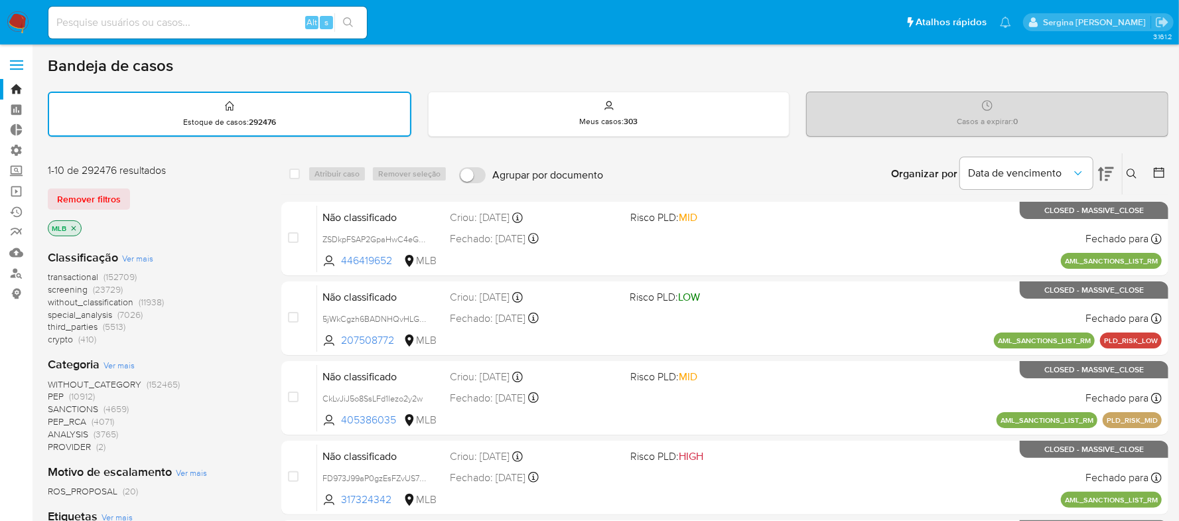
click at [1100, 175] on icon at bounding box center [1106, 174] width 16 height 16
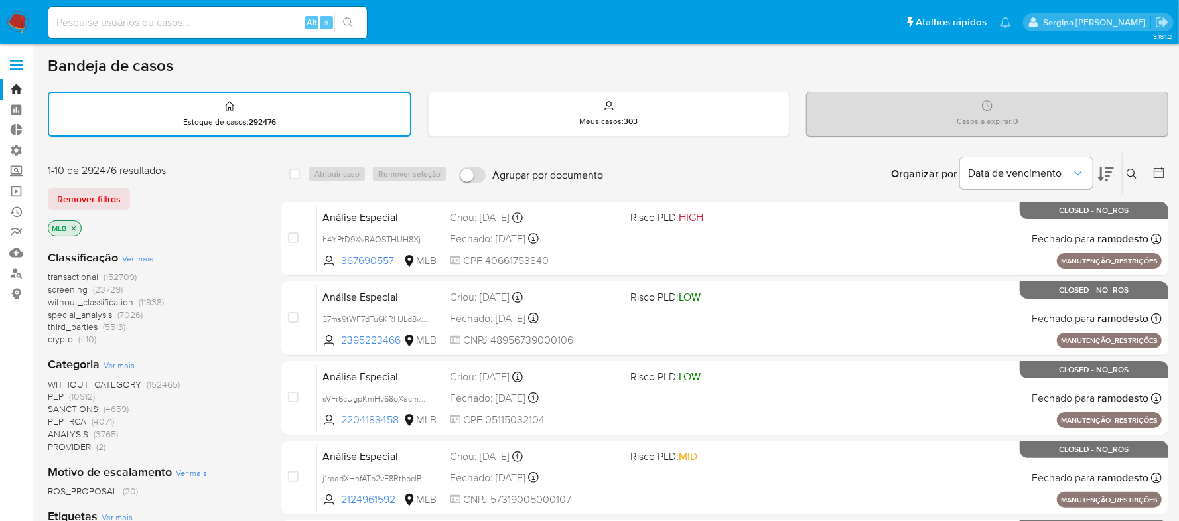
click at [1100, 175] on icon at bounding box center [1106, 174] width 16 height 16
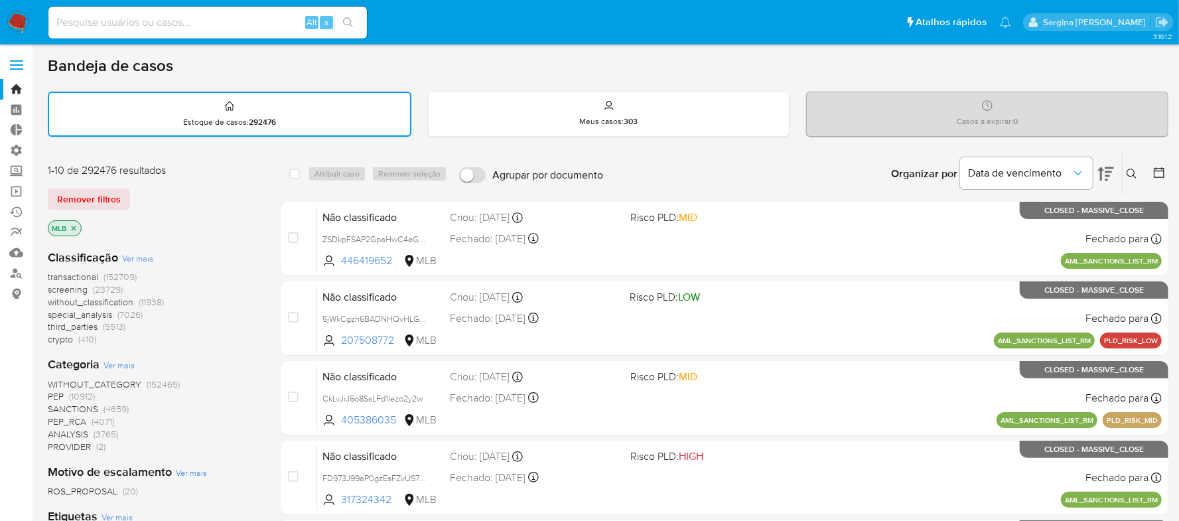
click at [1105, 180] on button at bounding box center [1106, 173] width 16 height 41
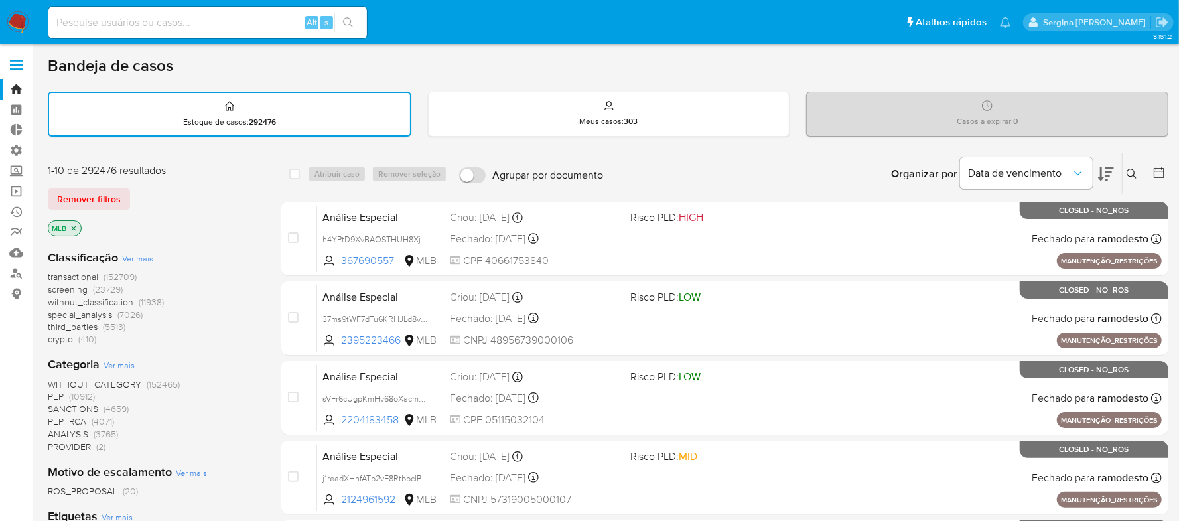
click at [1157, 170] on icon at bounding box center [1159, 172] width 13 height 13
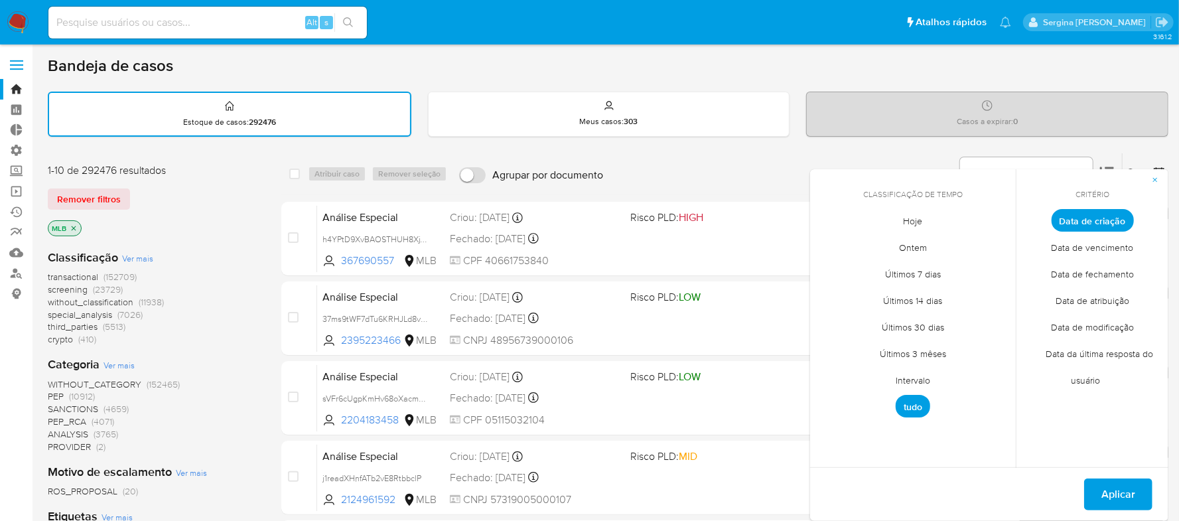
click at [916, 329] on span "Últimos 30 dias" at bounding box center [913, 327] width 90 height 27
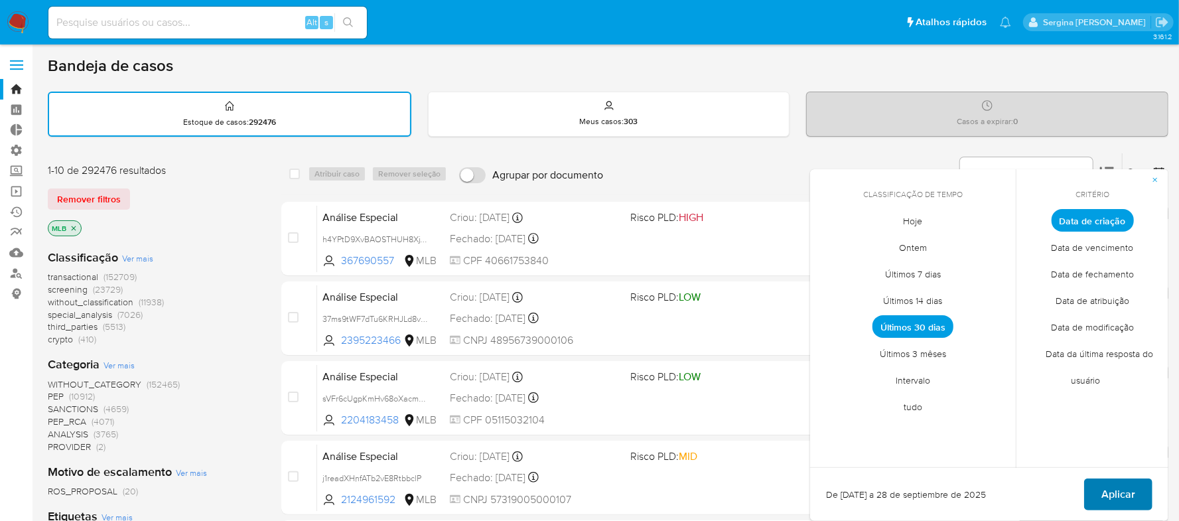
click at [1121, 496] on span "Aplicar" at bounding box center [1119, 494] width 34 height 29
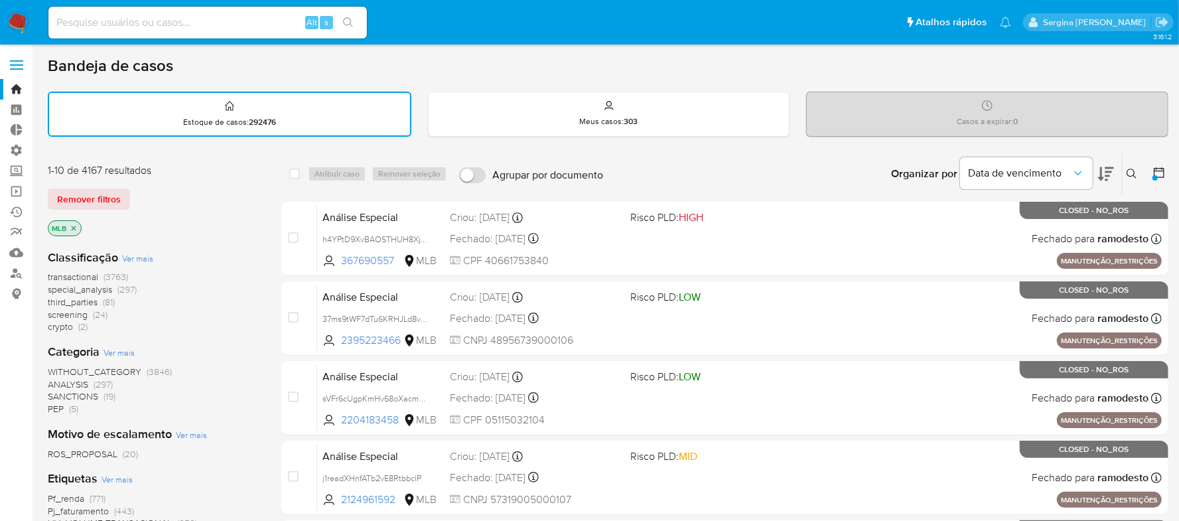
click at [282, 122] on div "Estoque de casos : 292476" at bounding box center [229, 114] width 361 height 42
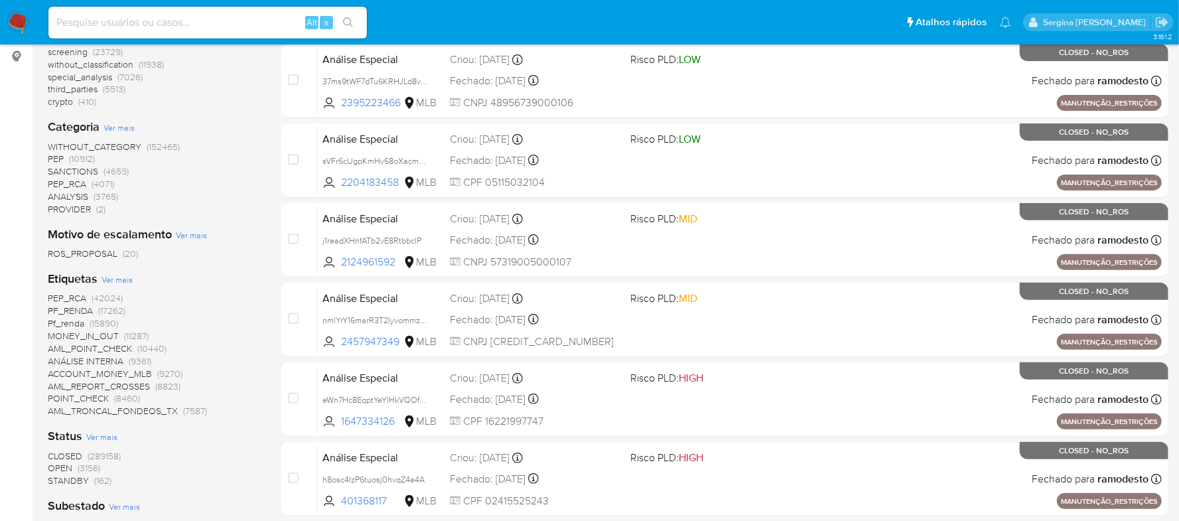
scroll to position [354, 0]
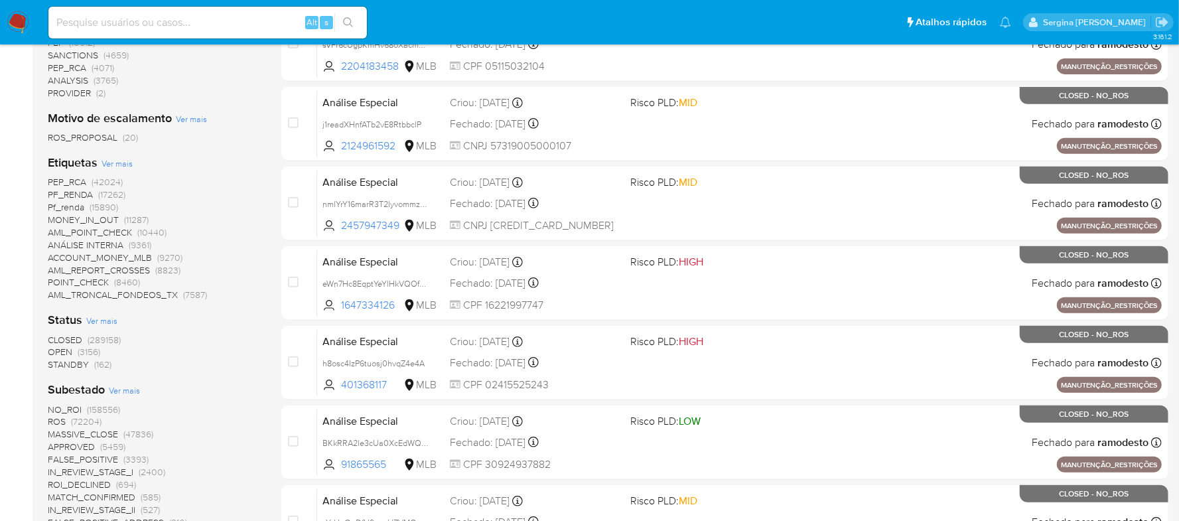
click at [65, 352] on span "OPEN" at bounding box center [60, 351] width 25 height 13
